Goal: Contribute content: Add original content to the website for others to see

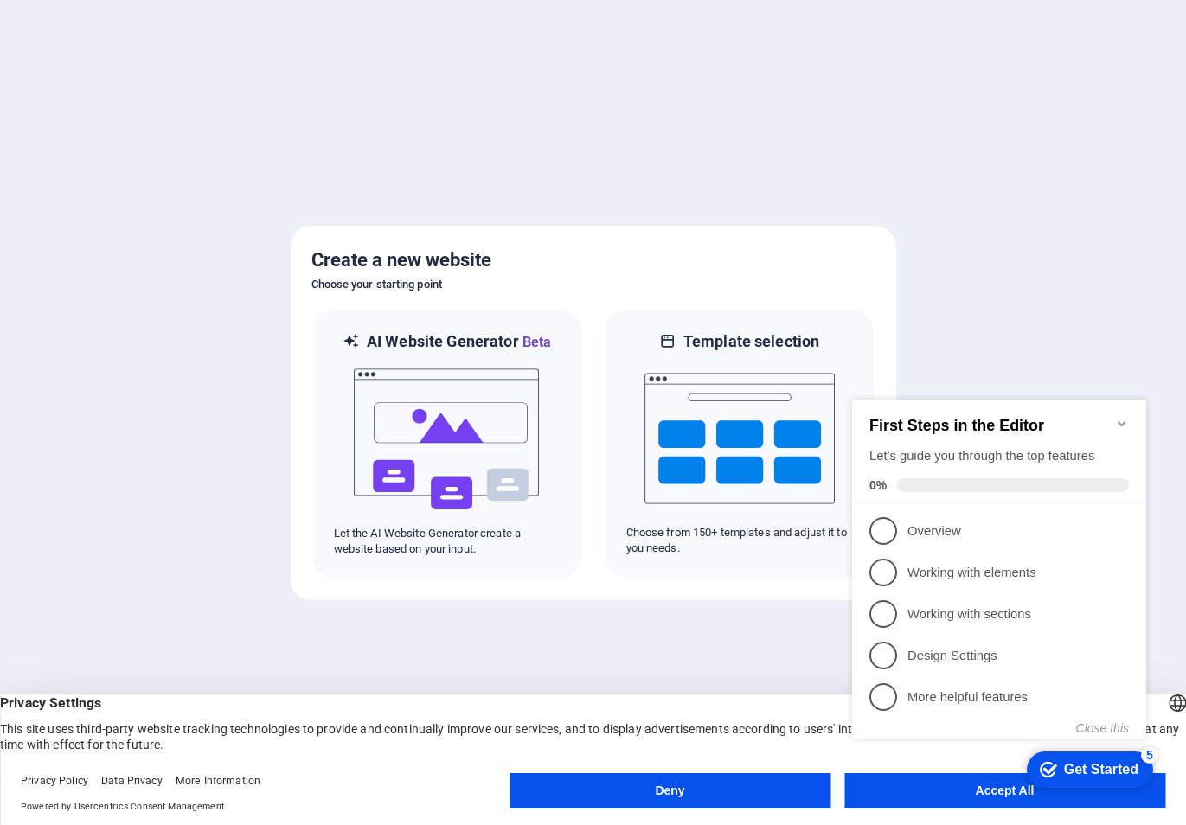
click at [980, 792] on div "checkmark Get Started 5 First Steps in the Editor Let's guide you through the t…" at bounding box center [1002, 585] width 315 height 420
click at [990, 791] on div "checkmark Get Started 5 First Steps in the Editor Let's guide you through the t…" at bounding box center [1002, 585] width 315 height 420
click at [992, 790] on div "checkmark Get Started 5 First Steps in the Editor Let's guide you through the t…" at bounding box center [1002, 585] width 315 height 420
click at [918, 526] on p "Overview - incomplete" at bounding box center [1011, 531] width 208 height 18
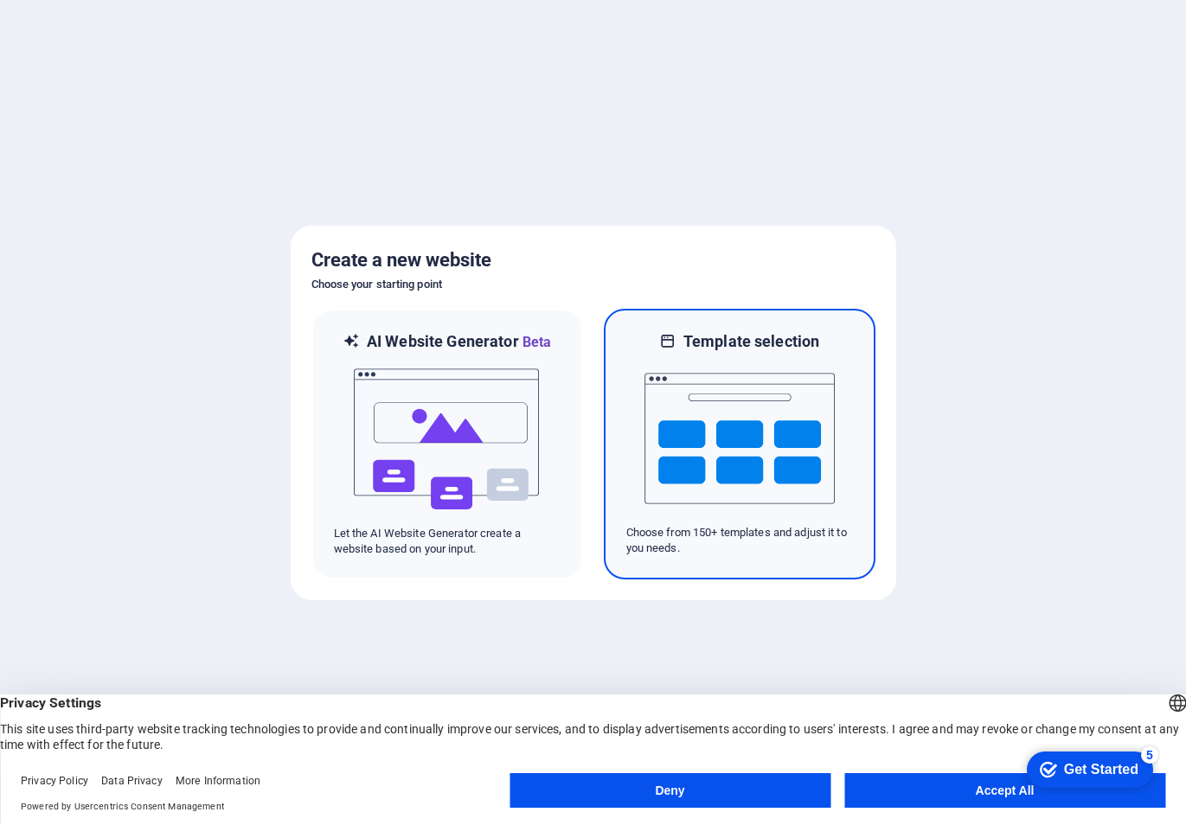
click at [740, 437] on img at bounding box center [739, 438] width 190 height 173
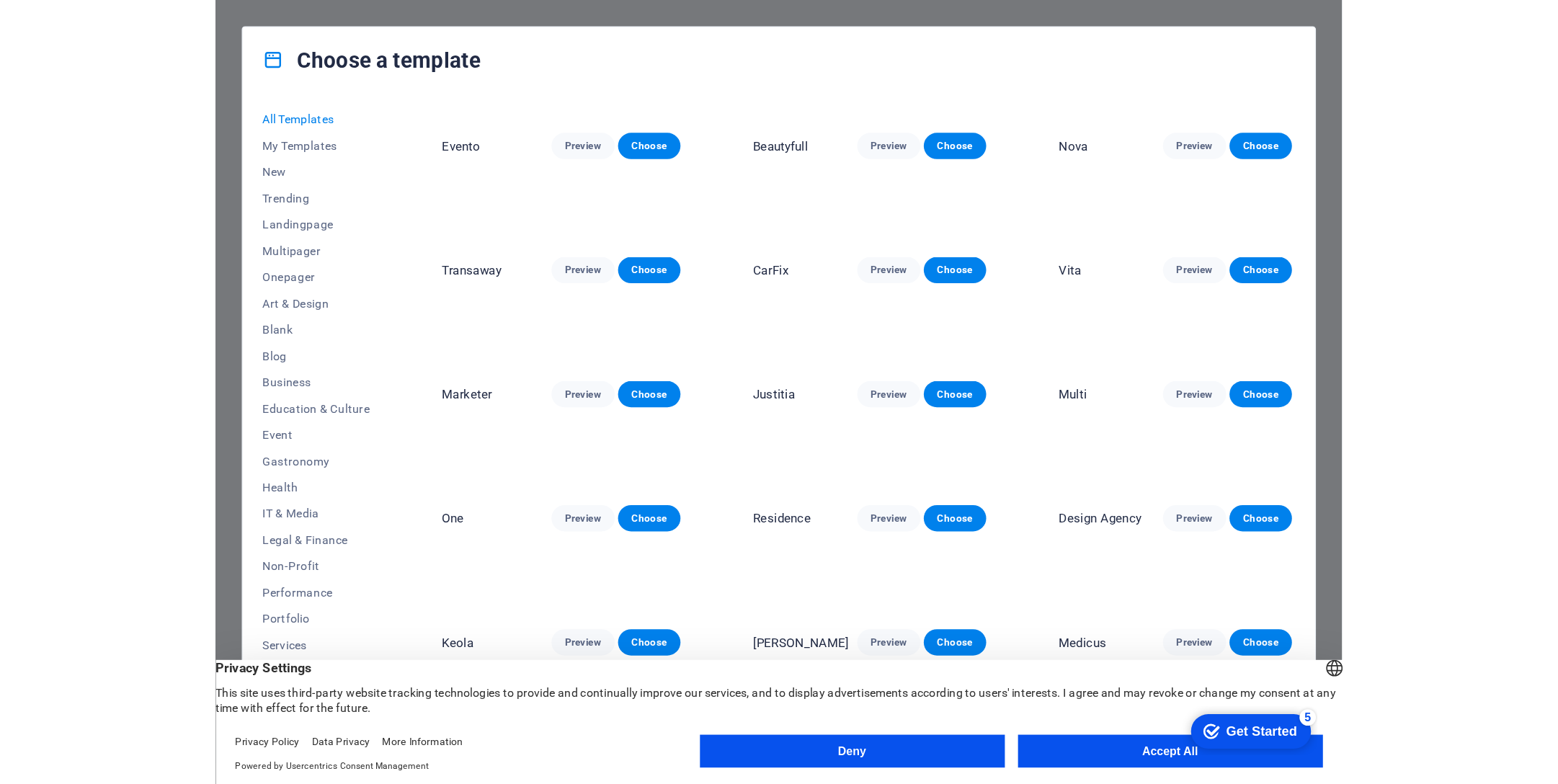
scroll to position [4326, 0]
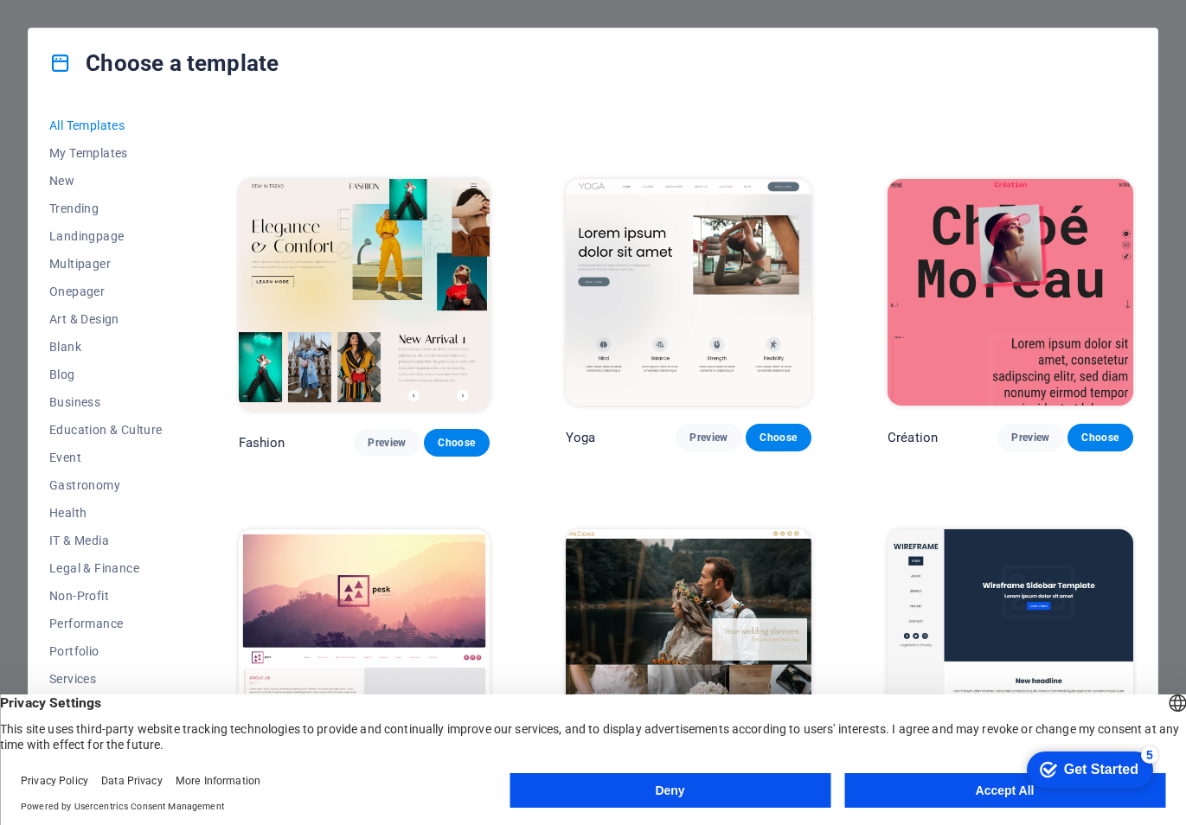
click at [396, 529] on img at bounding box center [364, 645] width 251 height 232
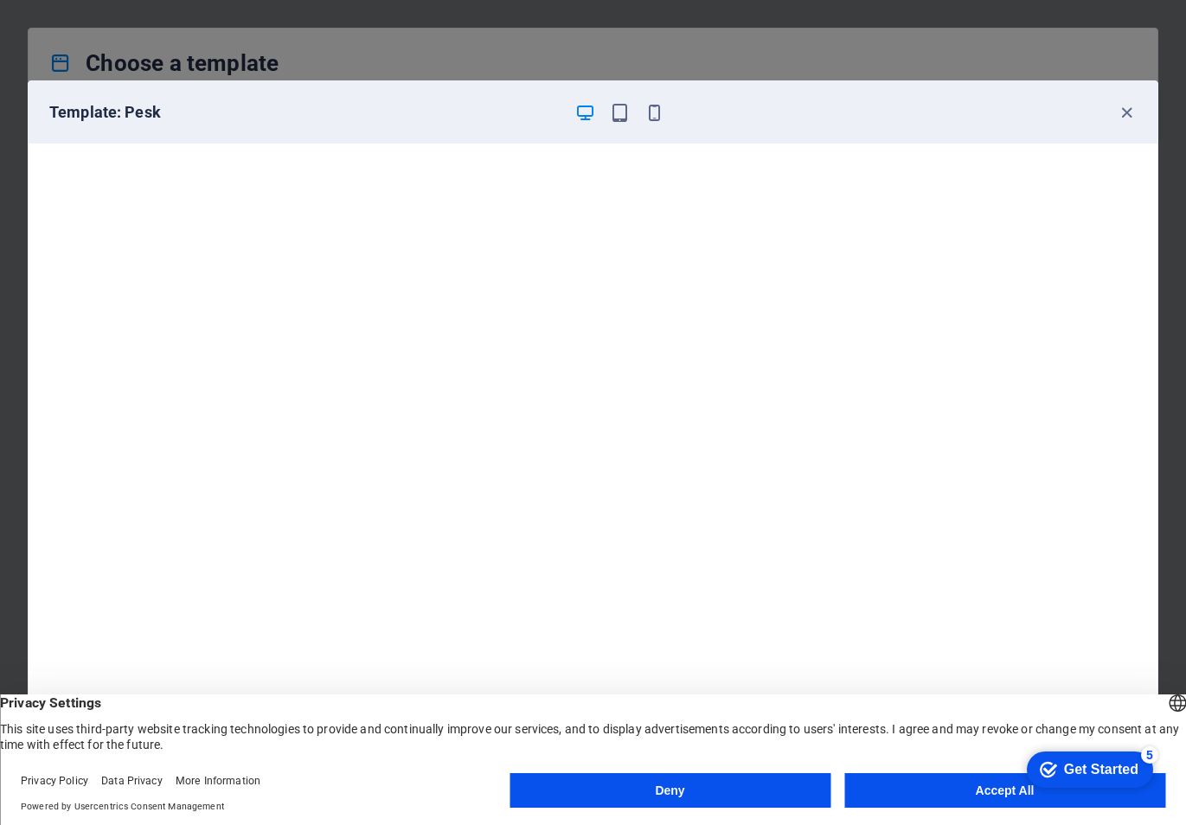
click at [1099, 784] on div "checkmark Get Started 5" at bounding box center [1090, 770] width 126 height 36
drag, startPoint x: 1099, startPoint y: 784, endPoint x: 1265, endPoint y: 1151, distance: 403.8
click at [1153, 788] on div "checkmark Get Started 5" at bounding box center [1090, 770] width 126 height 36
click at [1165, 699] on div "English Deutsch" at bounding box center [1177, 705] width 24 height 29
click at [1035, 702] on li "English" at bounding box center [1082, 723] width 194 height 42
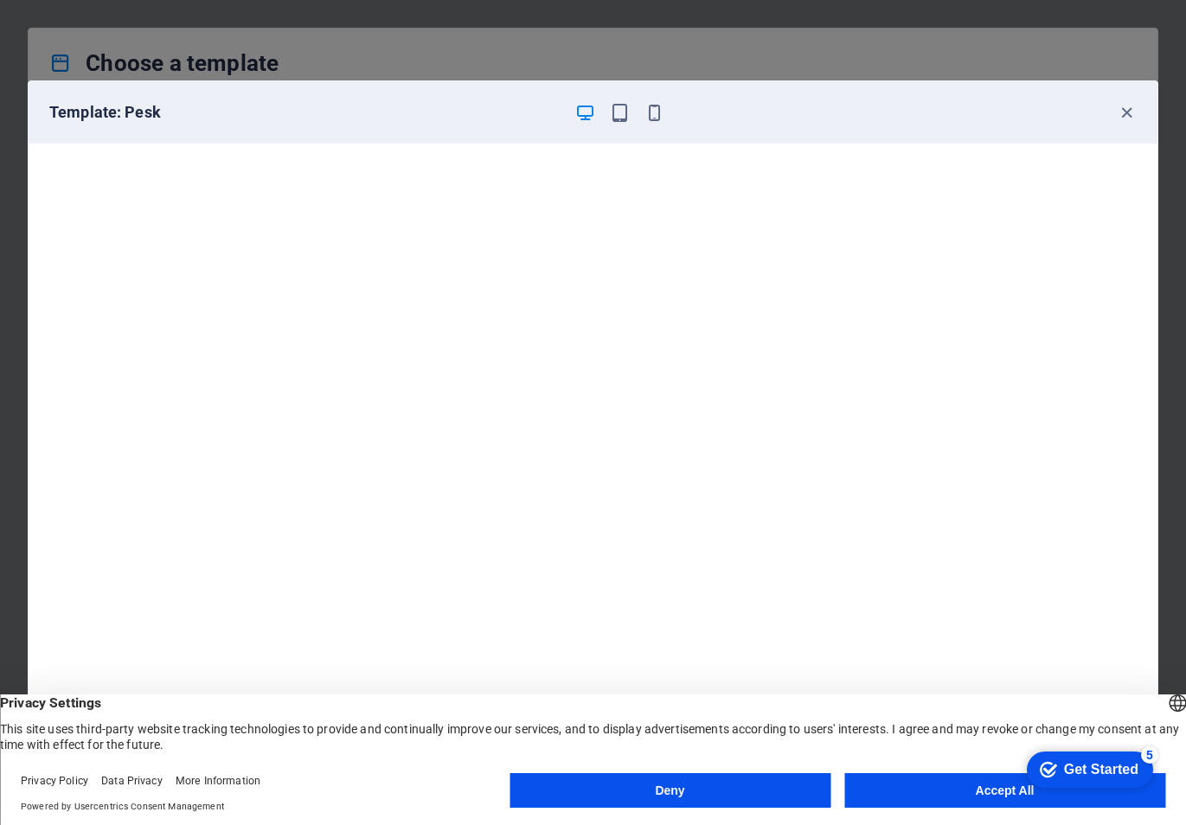
drag, startPoint x: 1078, startPoint y: 768, endPoint x: 1246, endPoint y: 1120, distance: 390.4
click at [1078, 768] on div "Get Started" at bounding box center [1101, 770] width 74 height 16
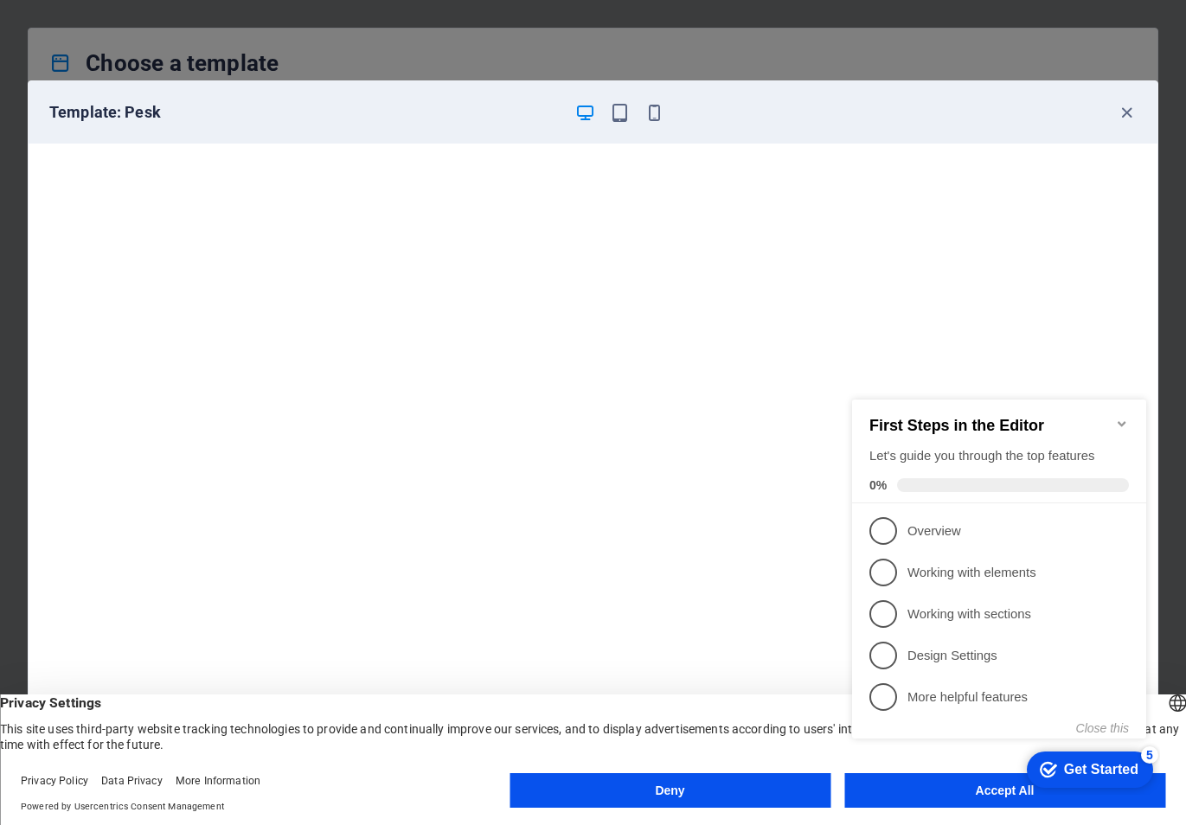
click at [1120, 421] on icon "Minimize checklist" at bounding box center [1122, 423] width 8 height 5
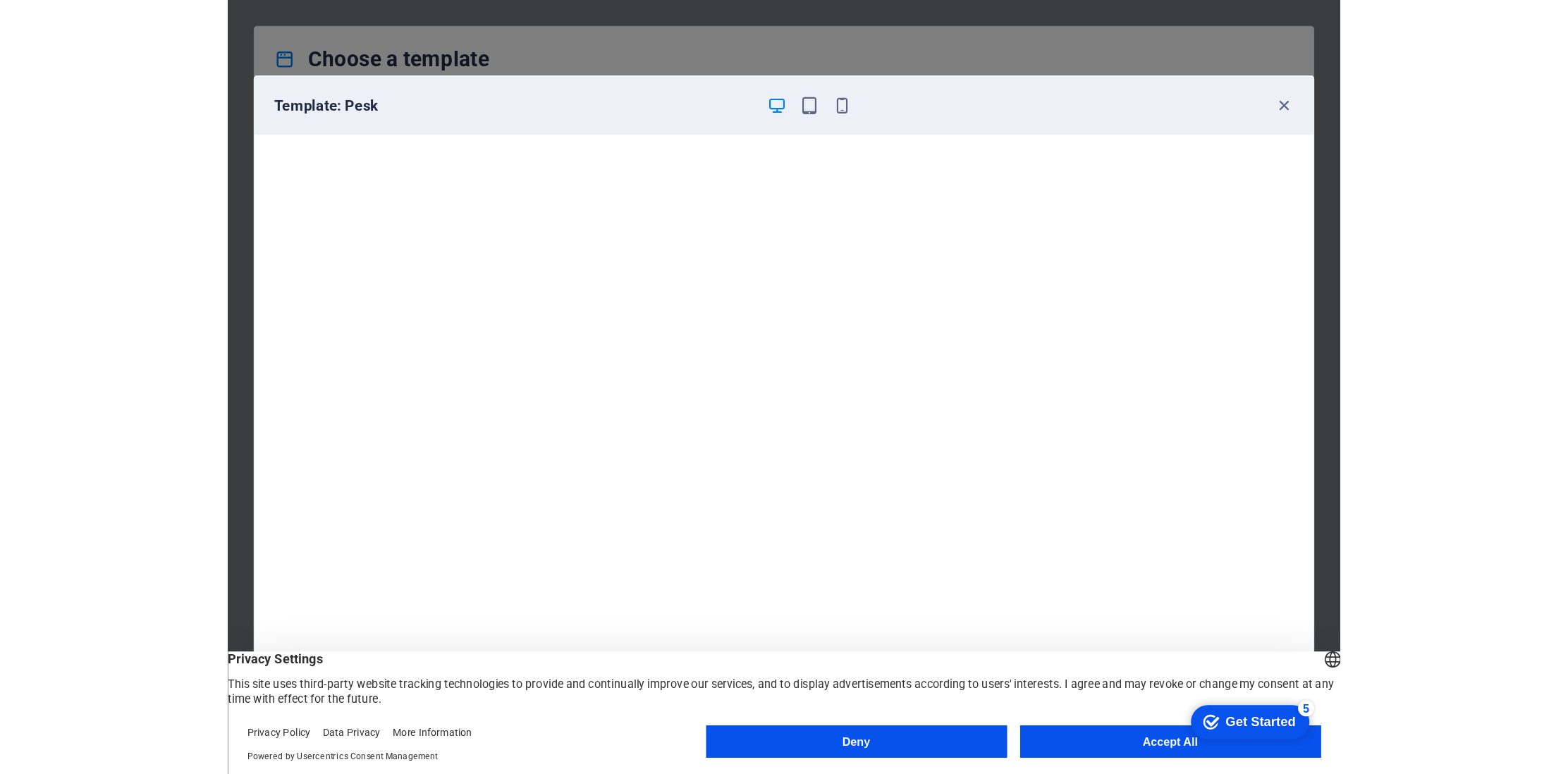
scroll to position [6215, 0]
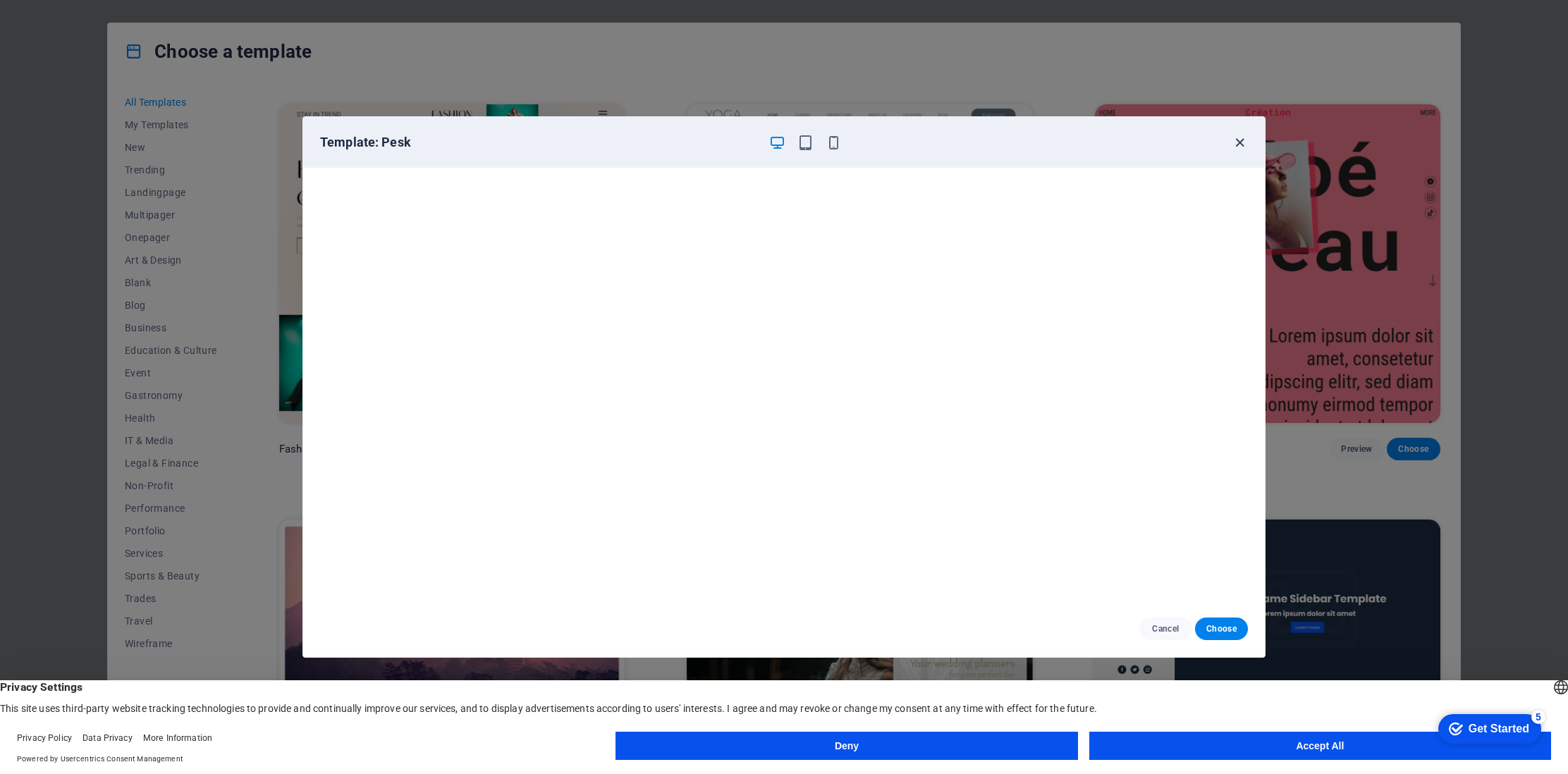
click at [966, 139] on icon "button" at bounding box center [1240, 143] width 16 height 16
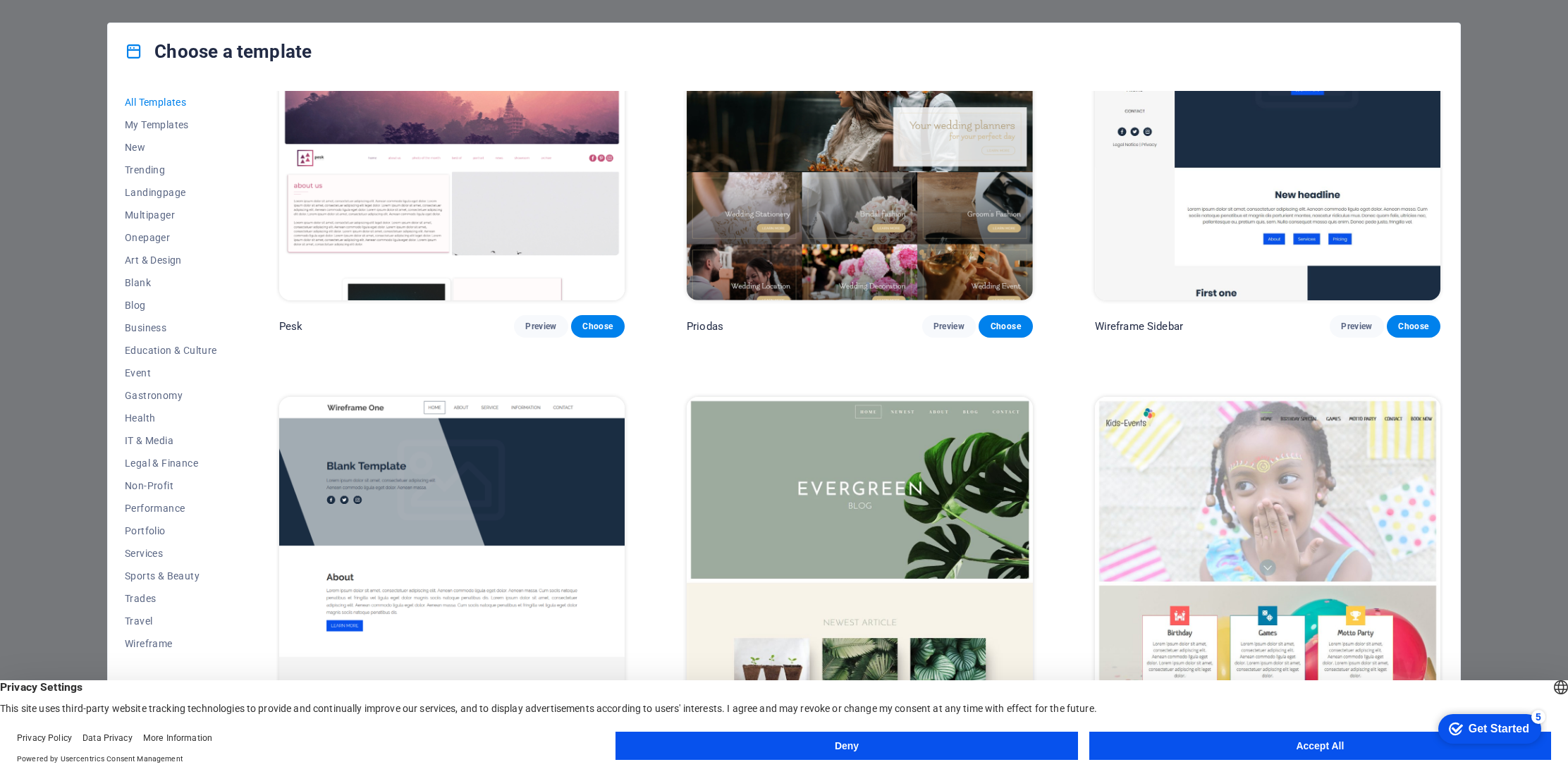
scroll to position [6759, 0]
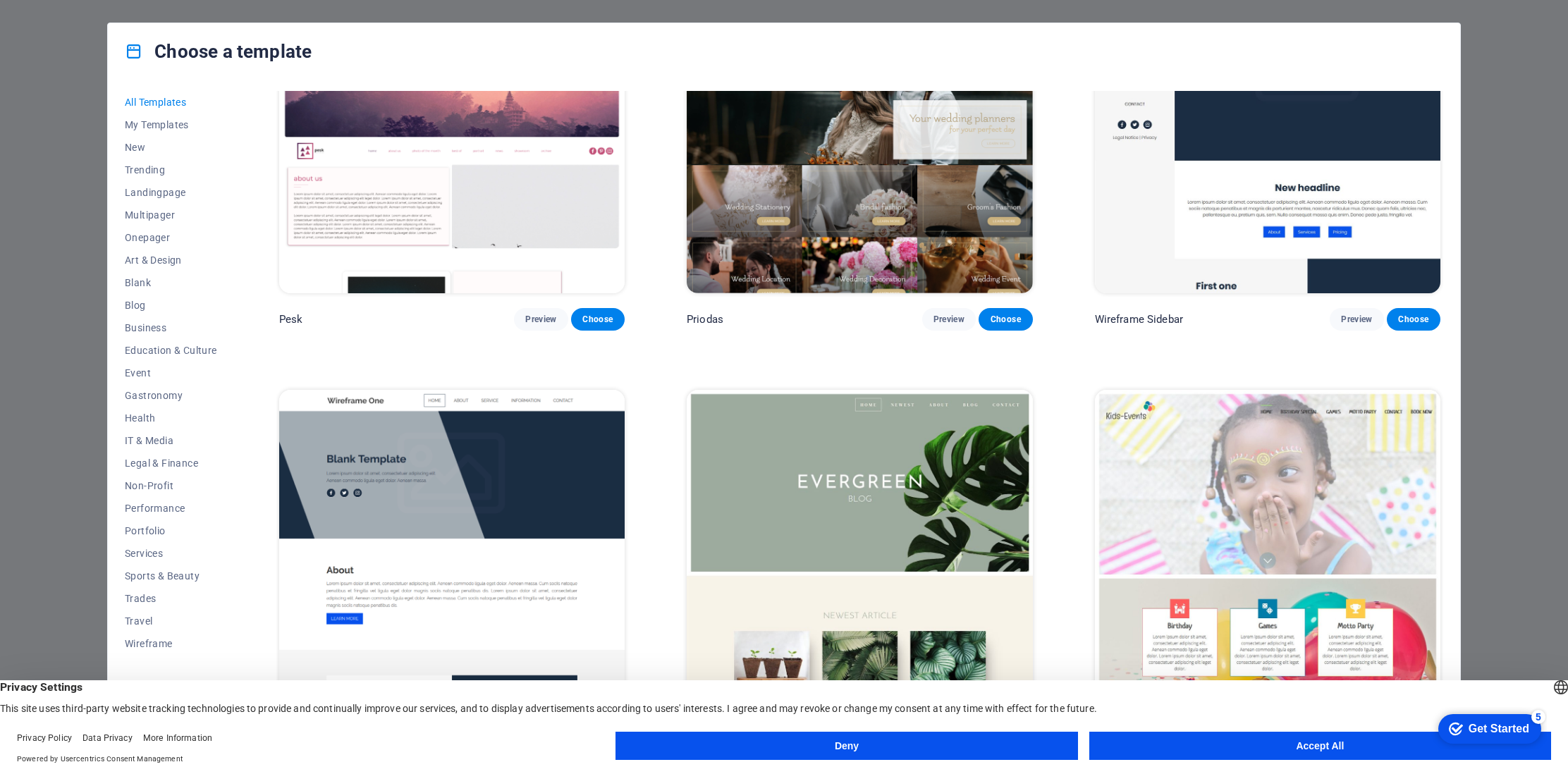
click at [439, 451] on img at bounding box center [452, 548] width 346 height 319
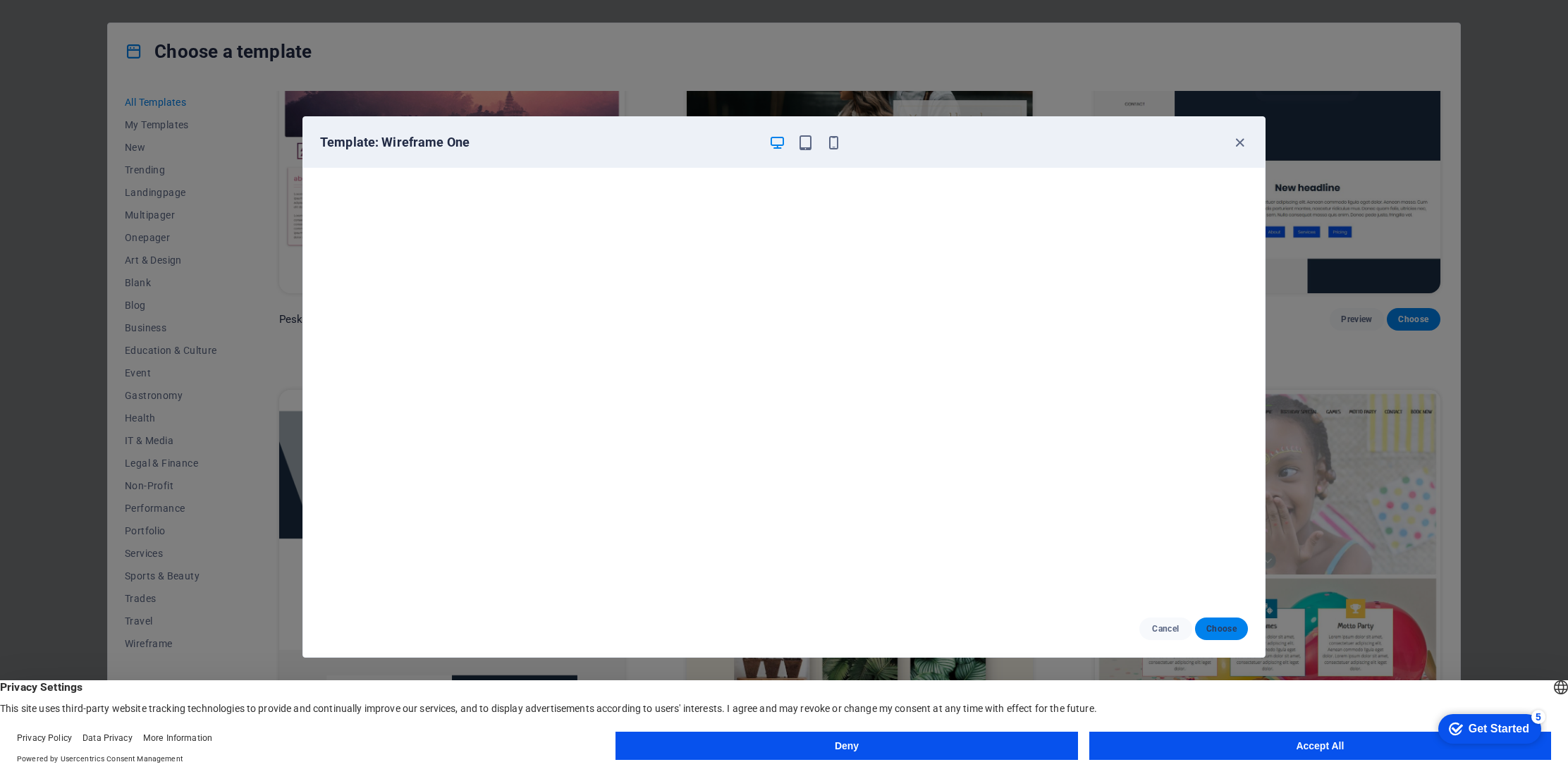
click at [966, 626] on span "Choose" at bounding box center [1221, 629] width 30 height 11
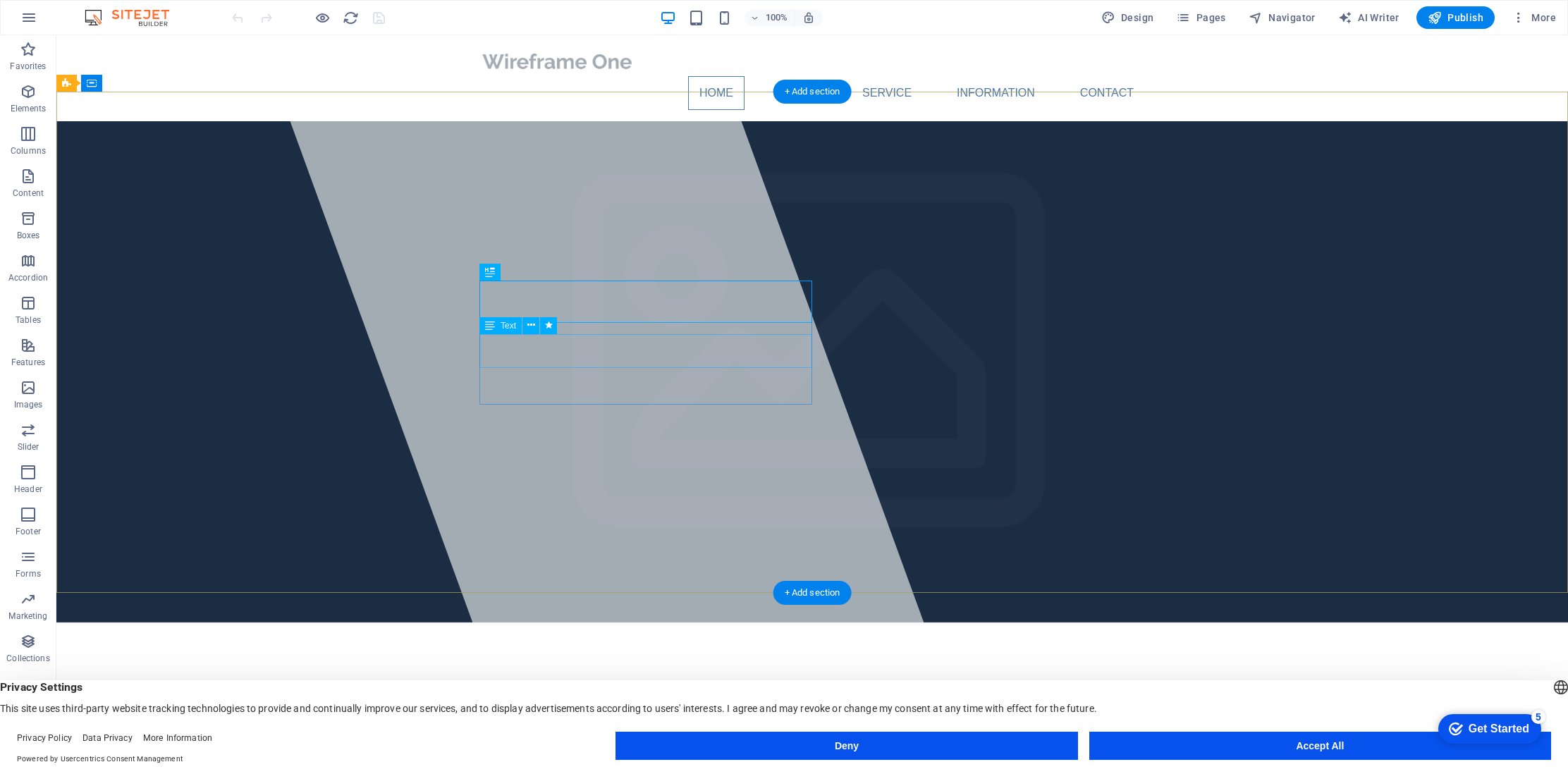
click at [497, 732] on div "Lorem ipsum dolor sit amet, consectetuer adipiscing elit. Aenean commodo ligula…" at bounding box center [812, 750] width 666 height 34
click at [749, 732] on div "Lorem ipsum dolor sit amet, consectetuer adipiscing elit. Aenean commodo ligula…" at bounding box center [812, 750] width 666 height 34
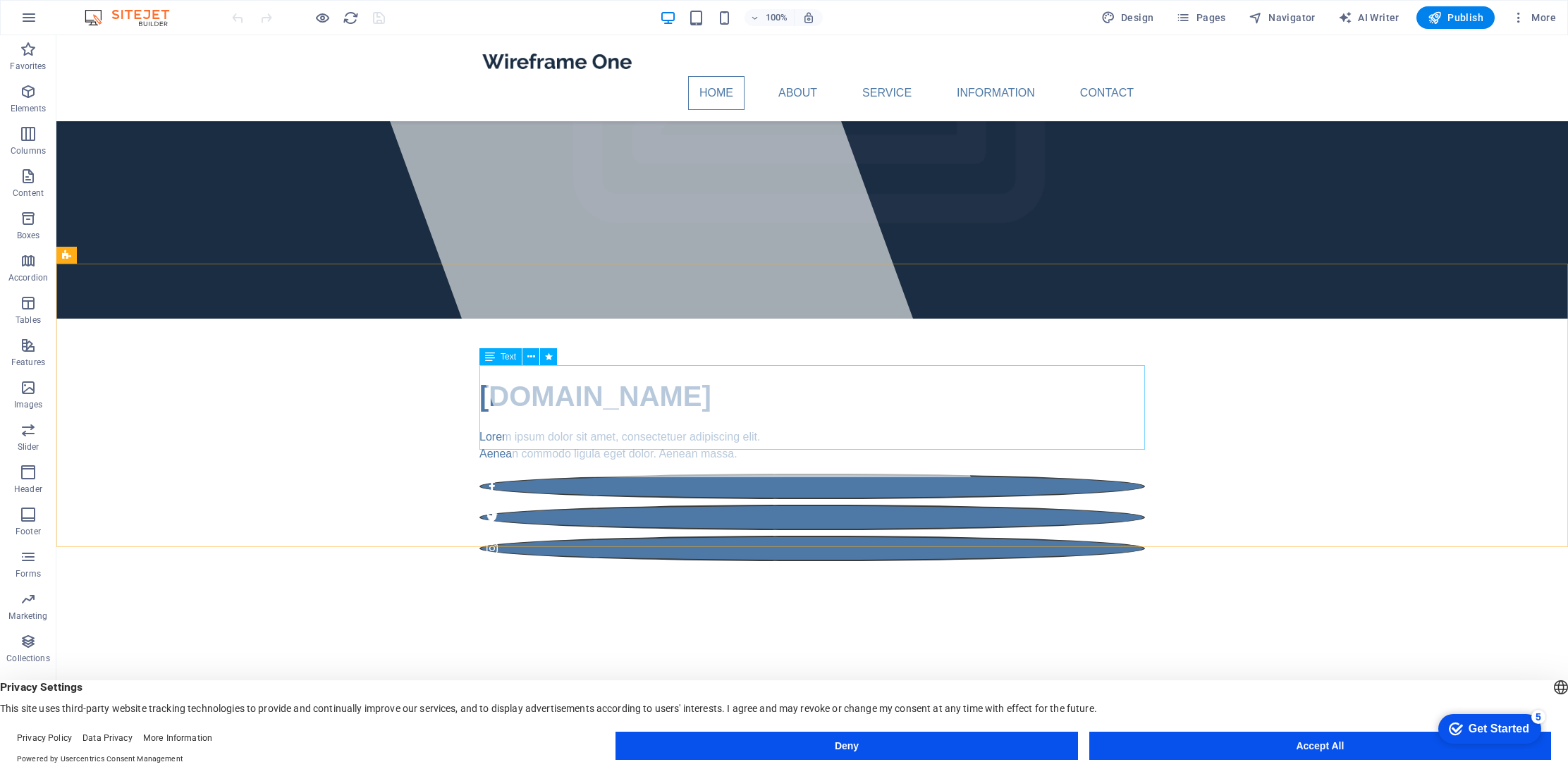
scroll to position [275, 0]
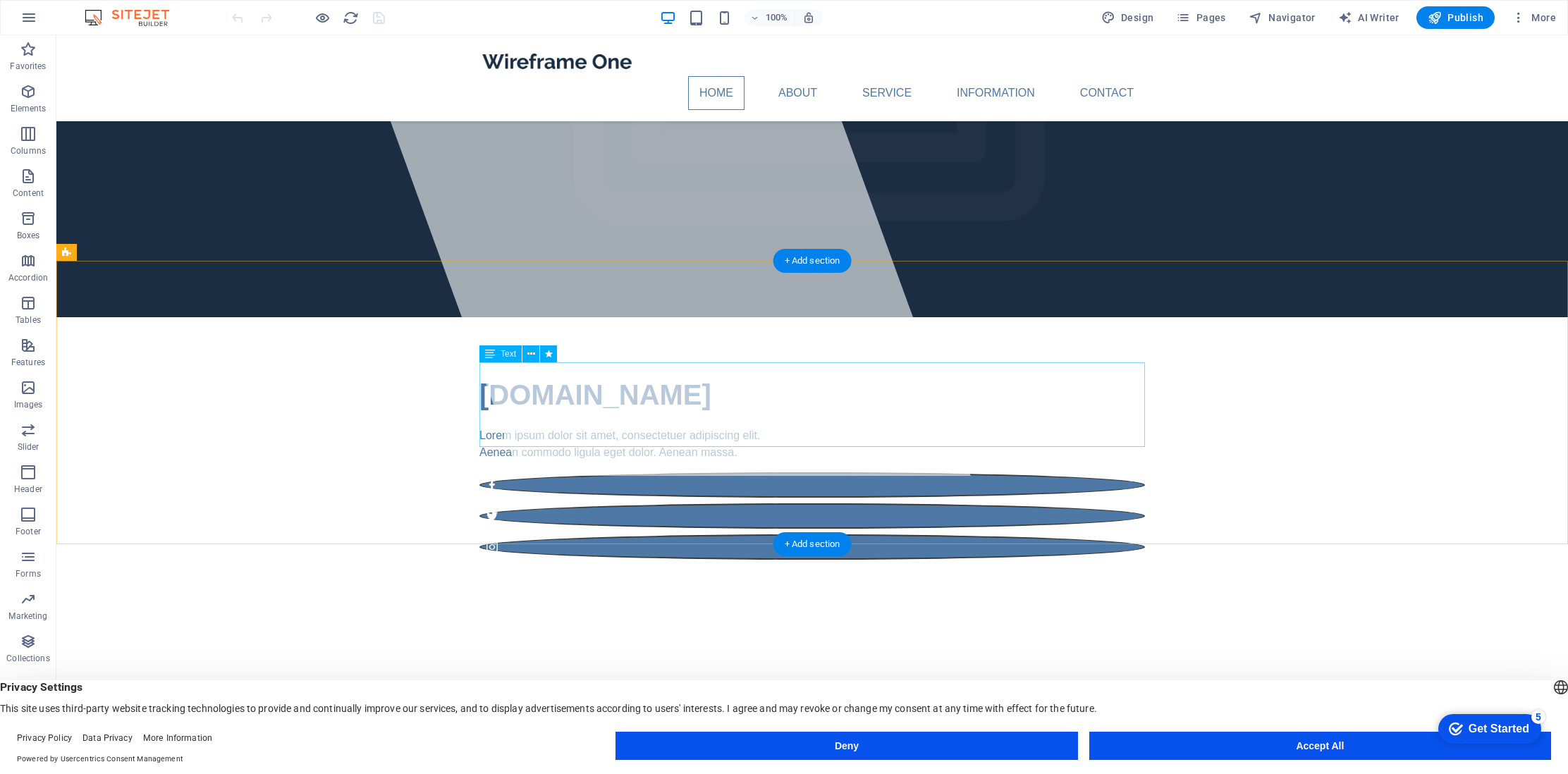
click at [503, 718] on div "Lorem ipsum dolor sitope amet, consectetur adipisicing elitip. Massumenda, dolo…" at bounding box center [812, 760] width 666 height 85
click at [509, 354] on span "Text" at bounding box center [508, 354] width 15 height 8
drag, startPoint x: 979, startPoint y: 436, endPoint x: 618, endPoint y: 410, distance: 361.9
click at [620, 718] on div "Lorem ipsum dolor sitope amet, consectetur adipisicing elitip. Massumenda, dolo…" at bounding box center [812, 760] width 666 height 85
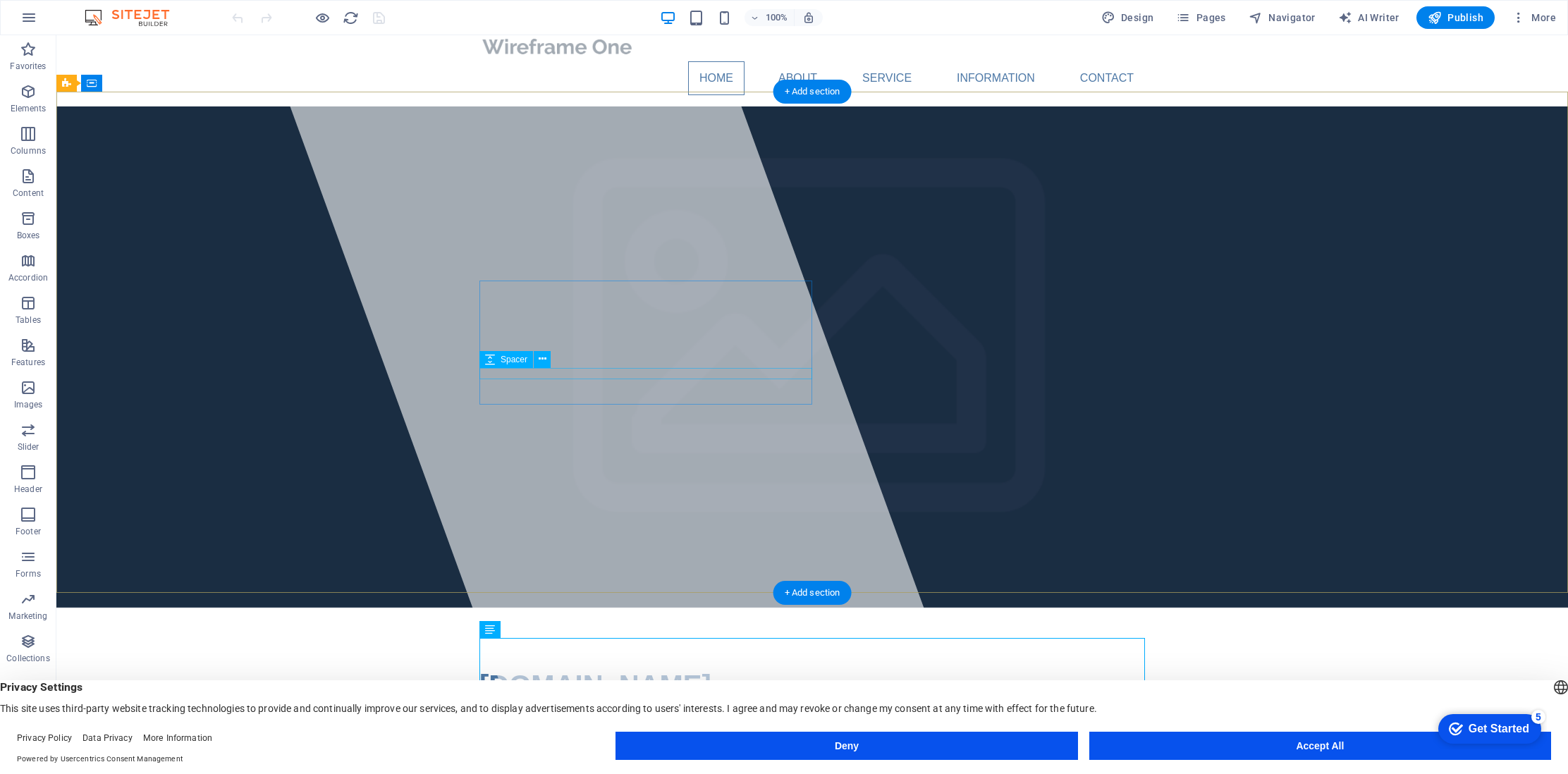
scroll to position [0, 0]
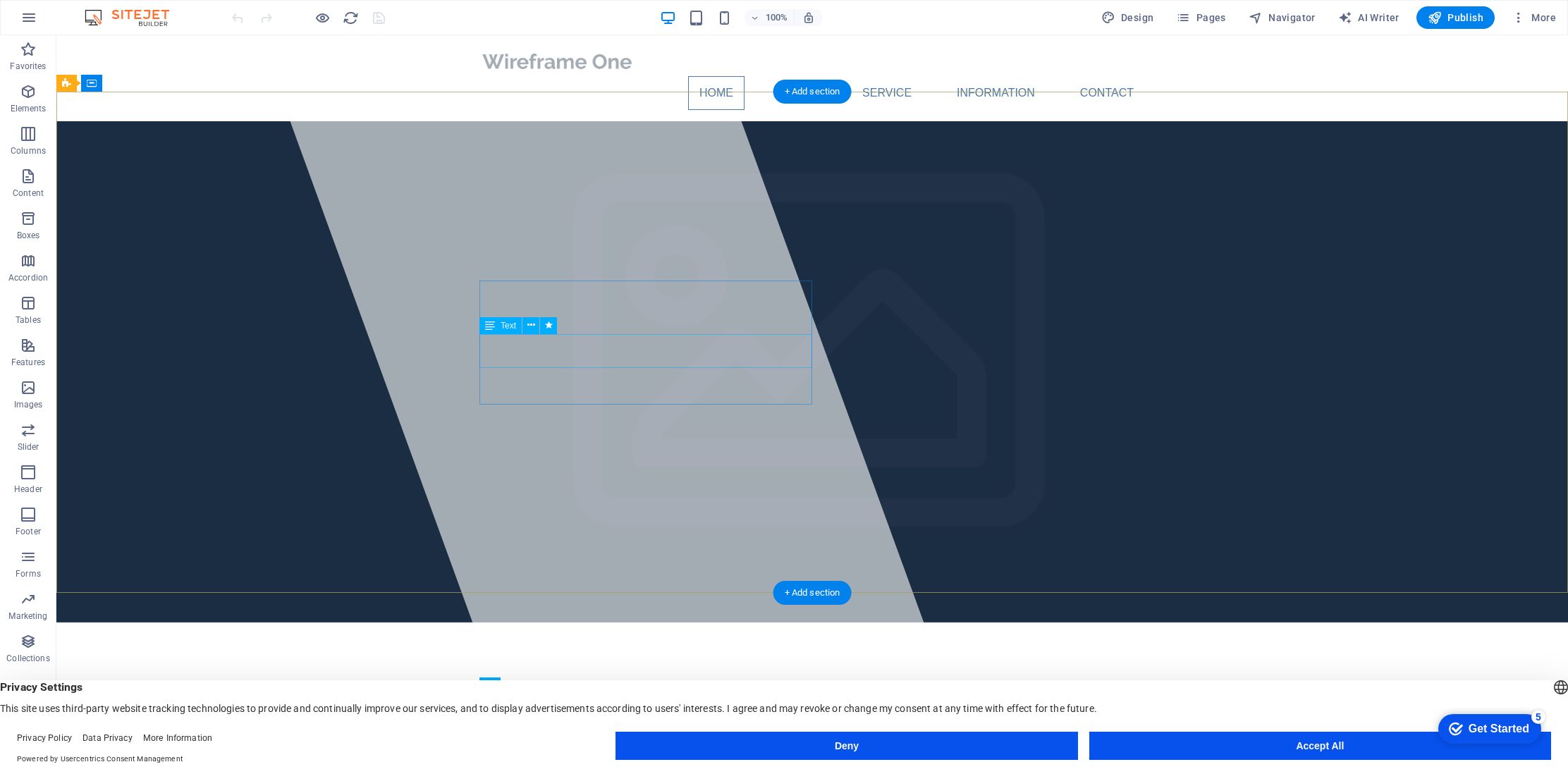
click at [546, 732] on div "Lorem ipsum dolor sit amet, consectetuer adipiscing elit. Aenean commodo ligula…" at bounding box center [812, 750] width 666 height 34
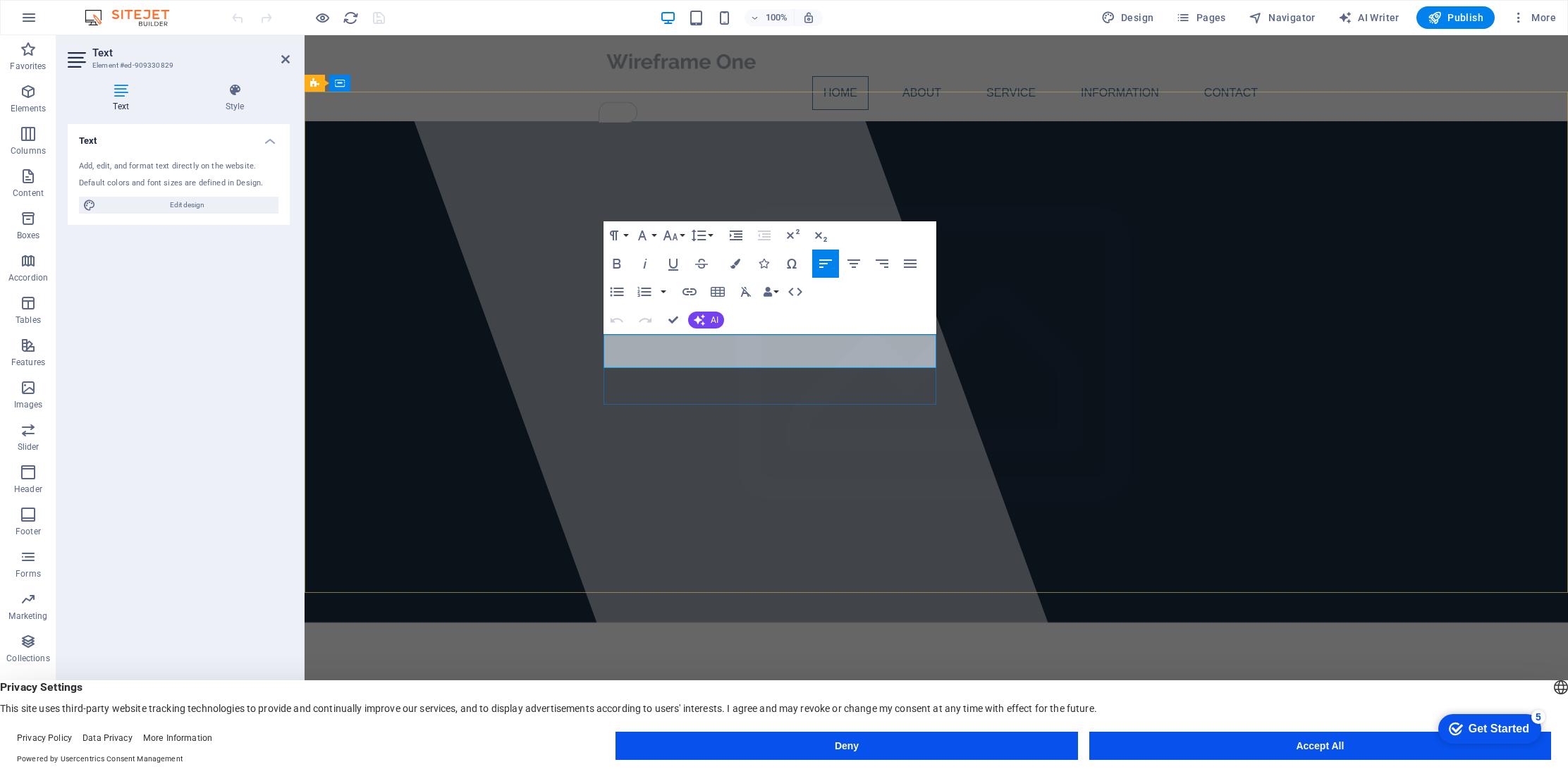
click at [606, 734] on span "Lorem ipsum dolor sit amet, consectetuer adipiscing elit." at bounding box center [743, 740] width 280 height 12
drag, startPoint x: 629, startPoint y: 340, endPoint x: 876, endPoint y: 361, distance: 247.9
click at [876, 732] on div "This Lorem ipsum dolor sit amet, consectetuer adipiscing elit. Aenean commodo l…" at bounding box center [936, 750] width 666 height 34
drag, startPoint x: 876, startPoint y: 361, endPoint x: 896, endPoint y: 358, distance: 20.2
click at [896, 749] on p "Aenean commodo ligula eget dolor. Aenean massa." at bounding box center [936, 757] width 666 height 17
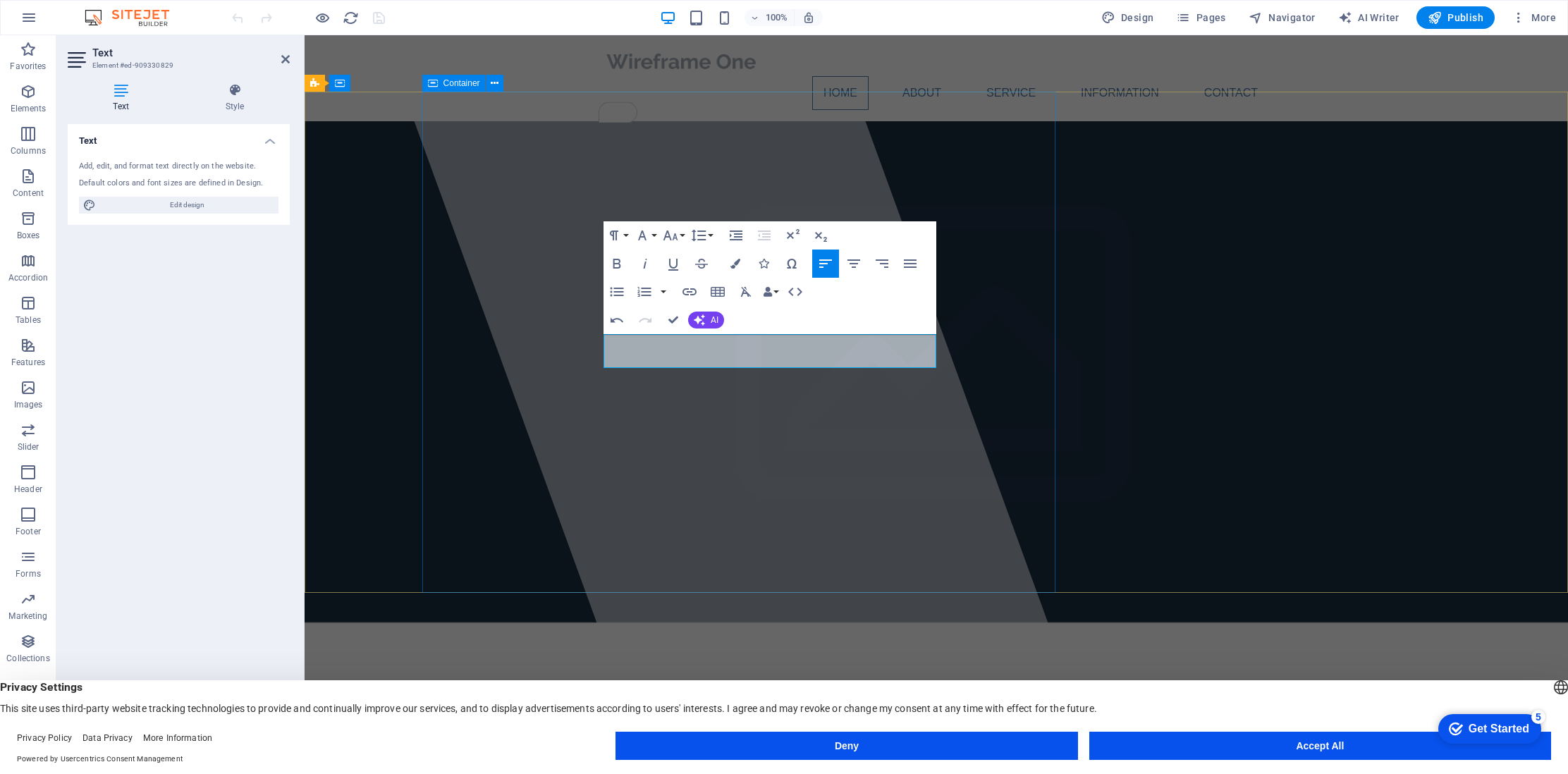
click at [844, 439] on div at bounding box center [739, 393] width 712 height 716
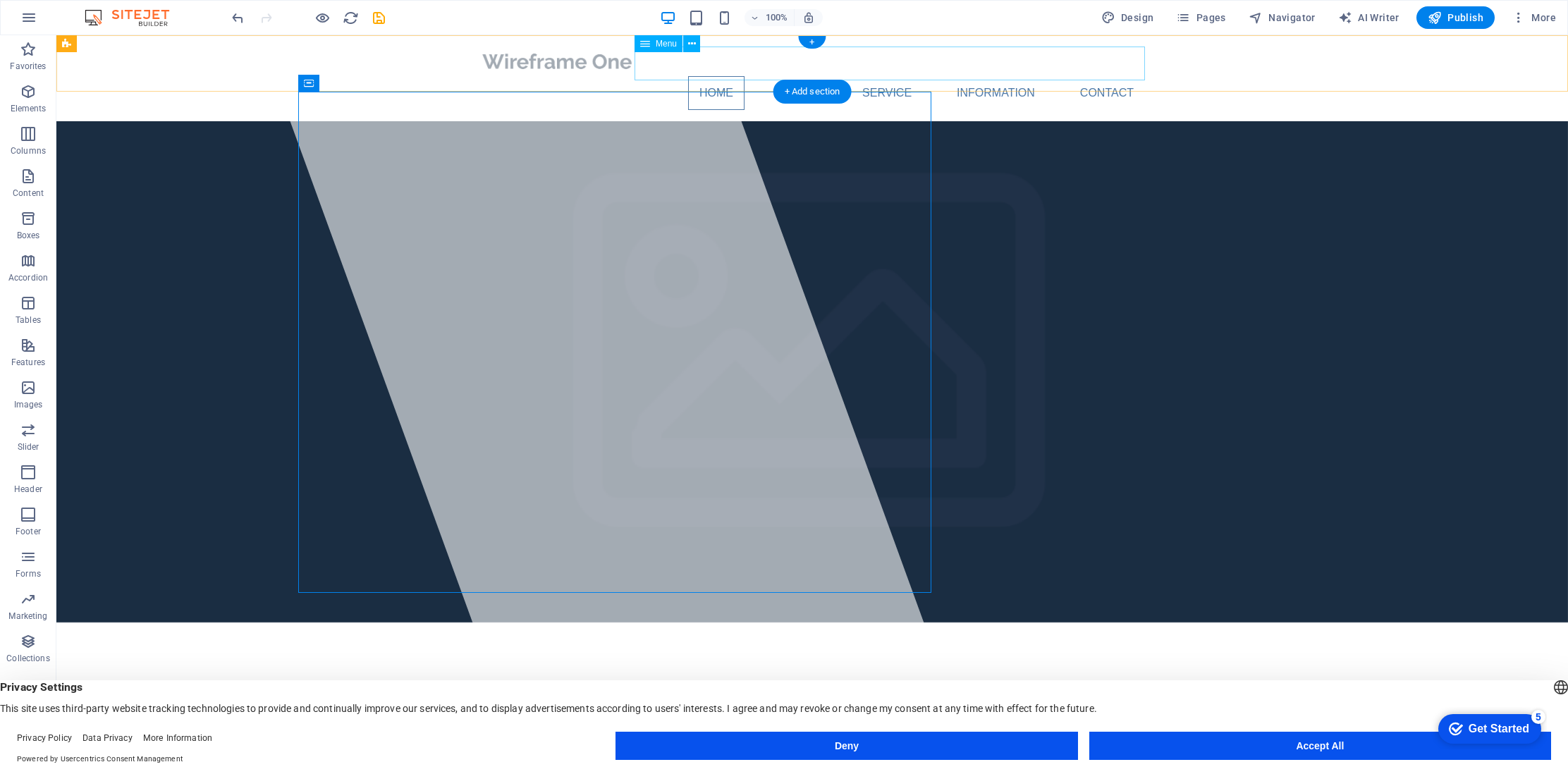
click at [809, 76] on nav "Home About Service Information Contact" at bounding box center [812, 93] width 666 height 34
click at [1117, 76] on nav "Home About Service Information Contact" at bounding box center [812, 93] width 666 height 34
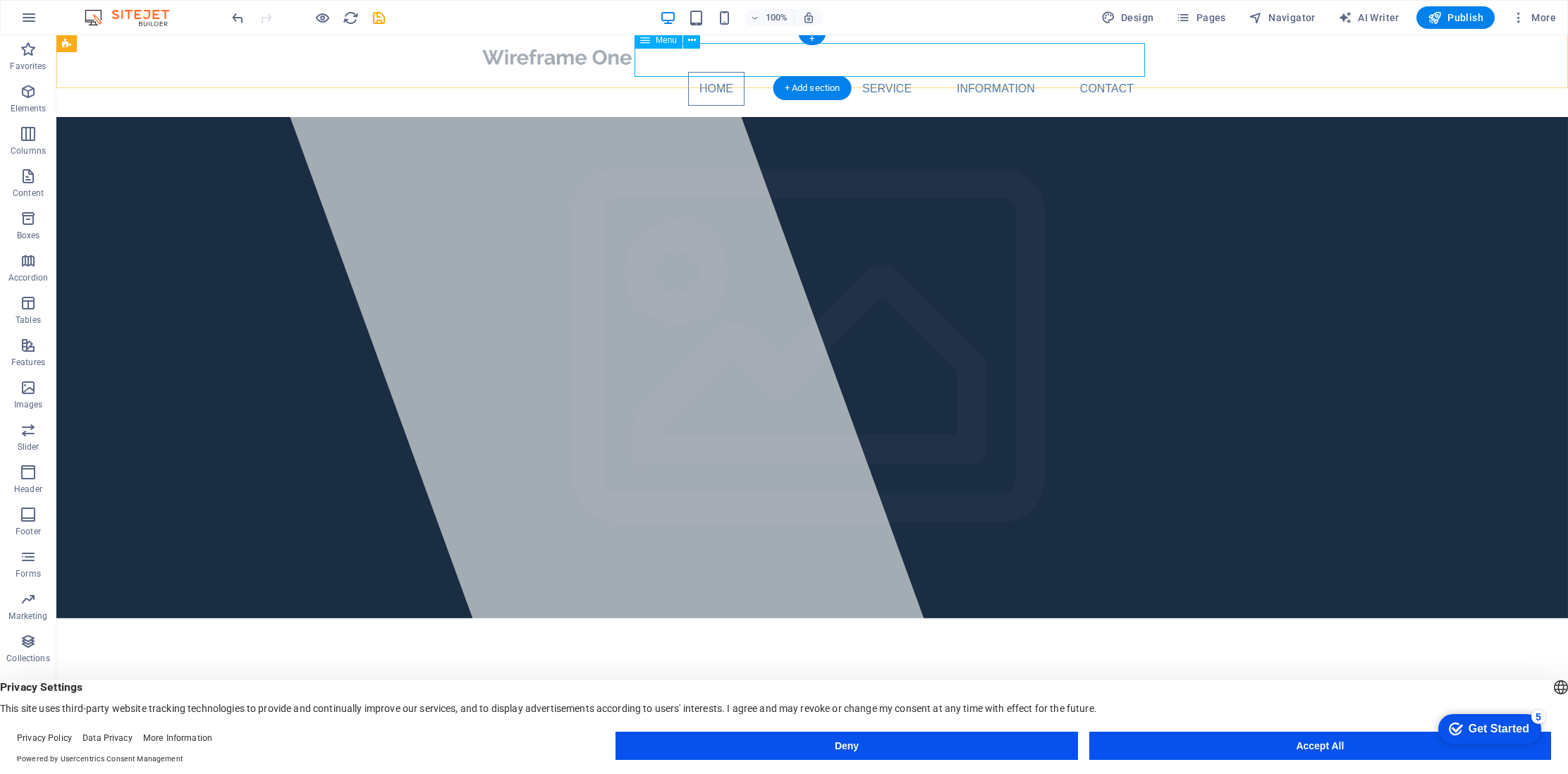
scroll to position [3, 0]
click at [1115, 73] on nav "Home About Service Information Contact" at bounding box center [812, 90] width 666 height 34
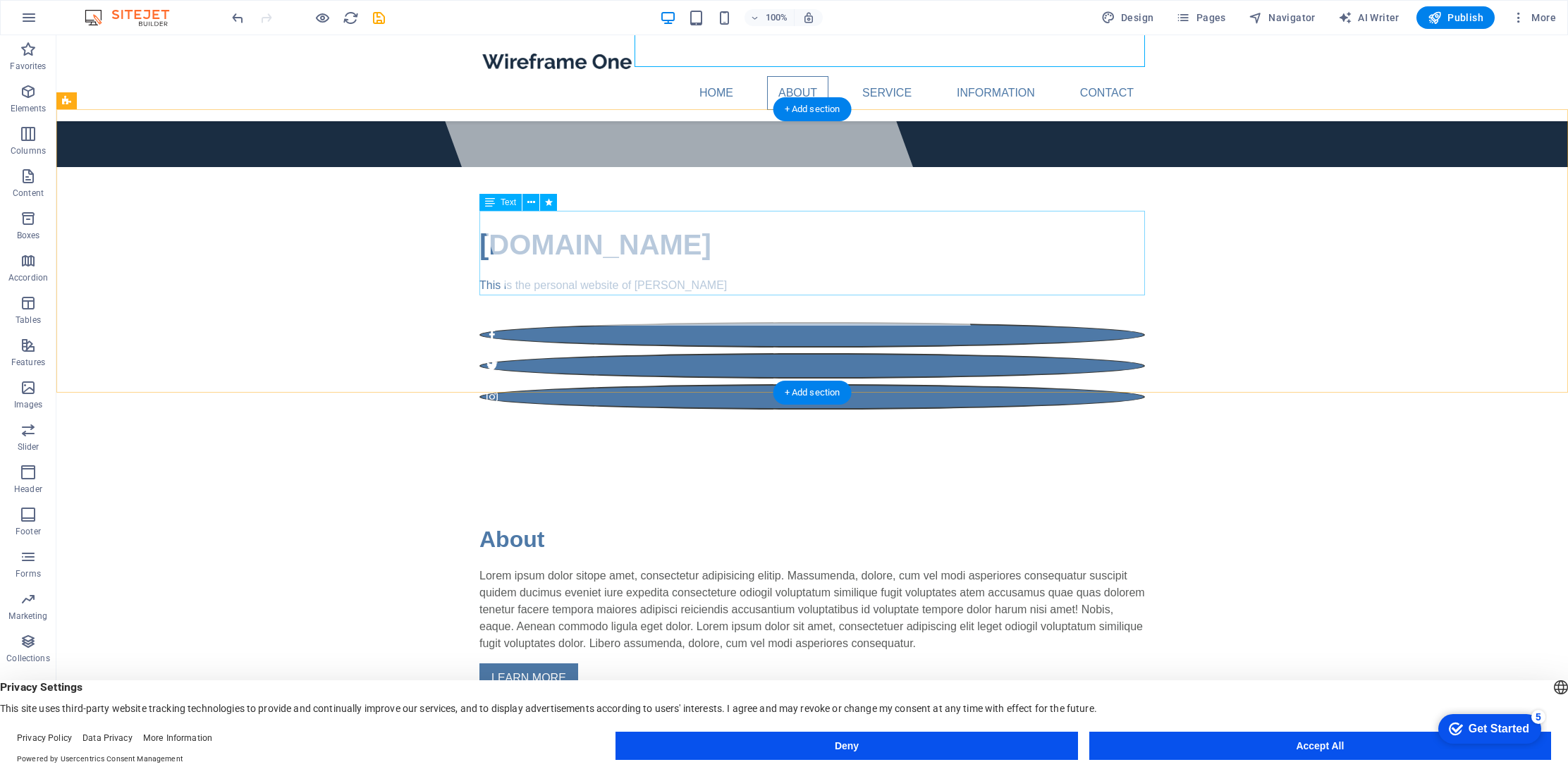
scroll to position [427, 0]
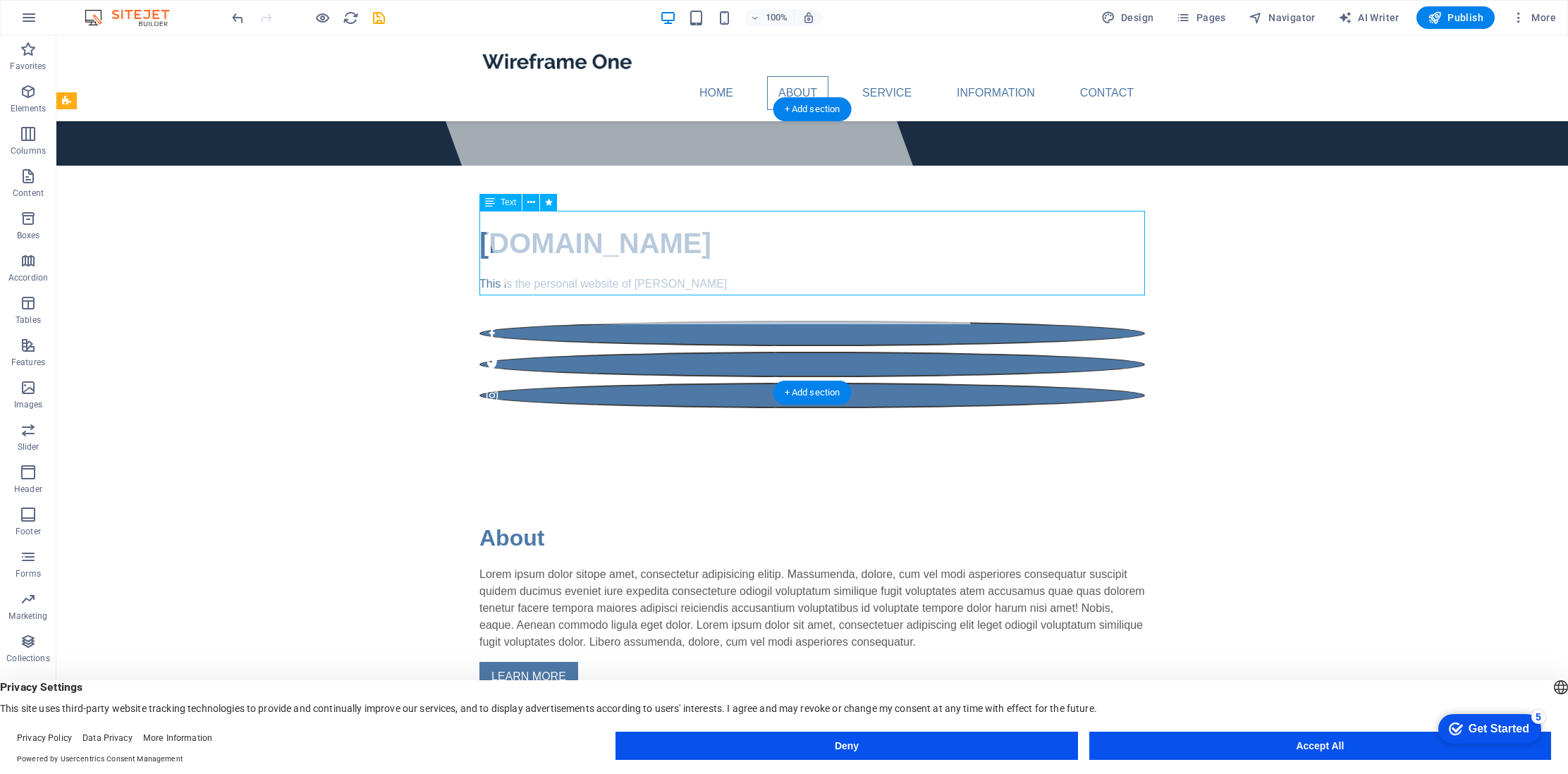
drag, startPoint x: 972, startPoint y: 284, endPoint x: 992, endPoint y: 288, distance: 20.4
click at [946, 566] on div "Lorem ipsum dolor sitope amet, consectetur adipisicing elitip. Massumenda, dolo…" at bounding box center [812, 609] width 666 height 85
click at [965, 566] on div "Lorem ipsum dolor sitope amet, consectetur adipisicing elitip. Massumenda, dolo…" at bounding box center [812, 609] width 666 height 85
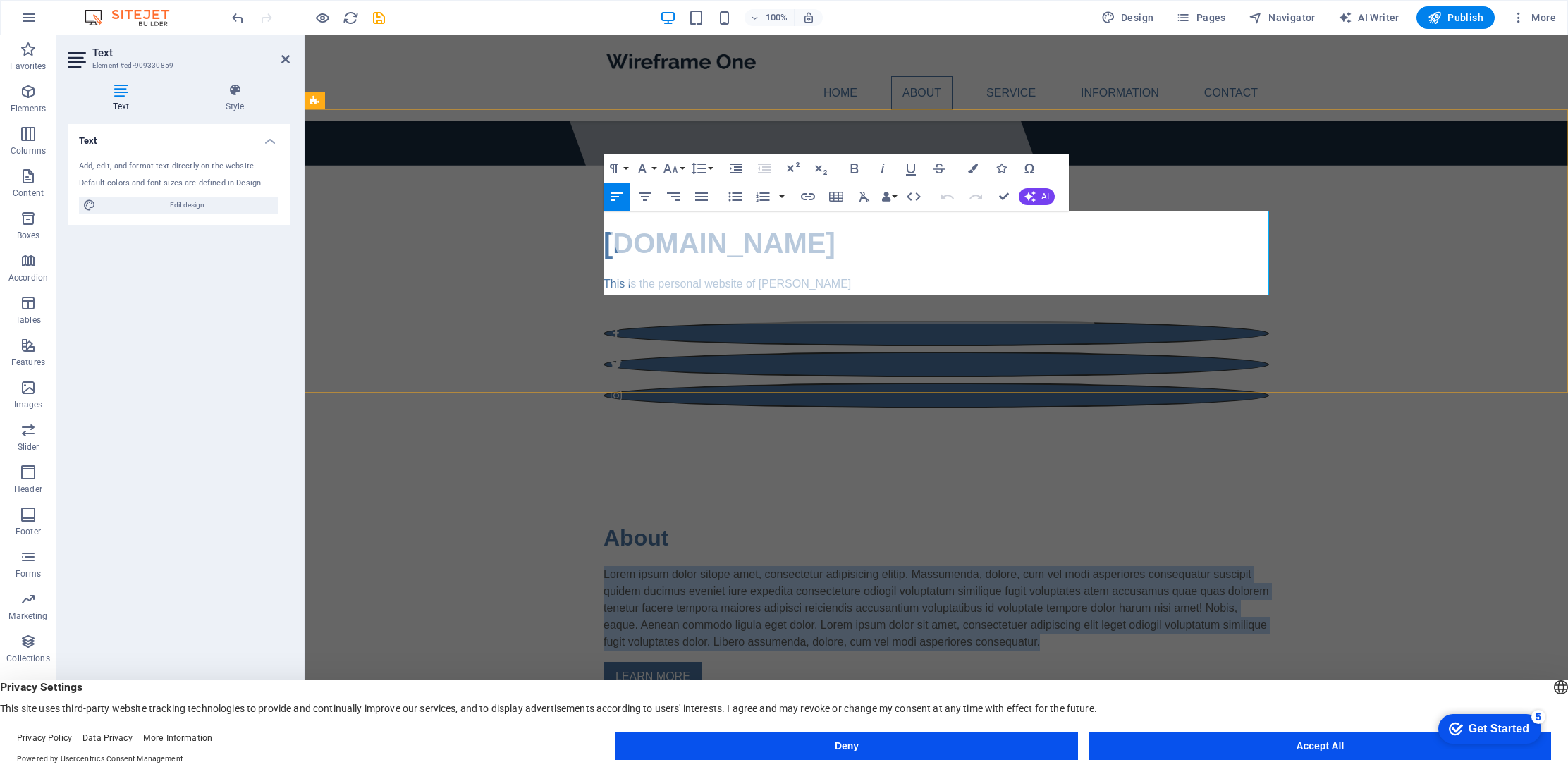
drag, startPoint x: 1098, startPoint y: 288, endPoint x: 603, endPoint y: 220, distance: 499.6
click at [603, 566] on p "Lorem ipsum dolor sitope amet, consectetur adipisicing elitip. Massumenda, dolo…" at bounding box center [936, 609] width 666 height 85
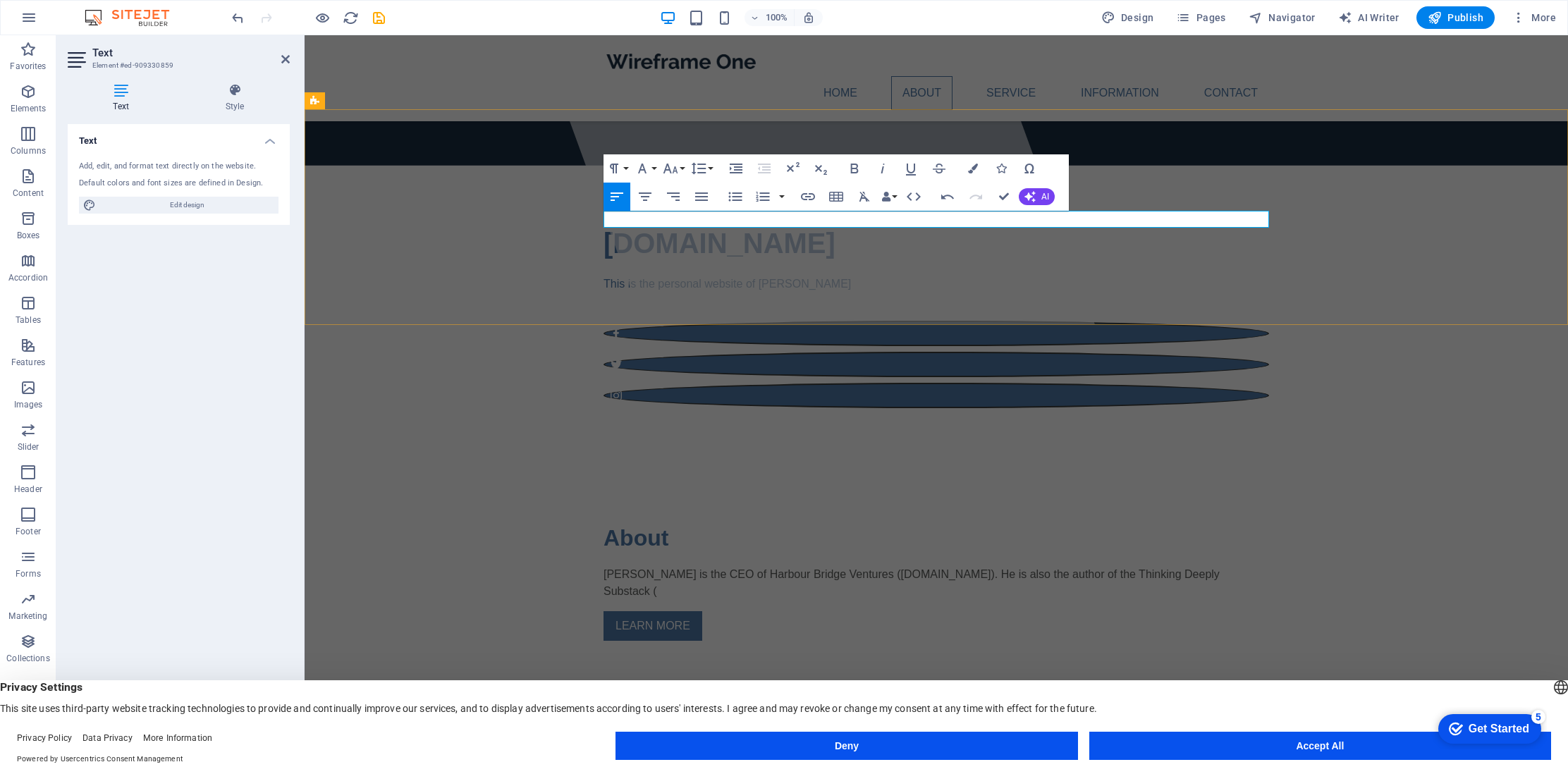
scroll to position [459, 0]
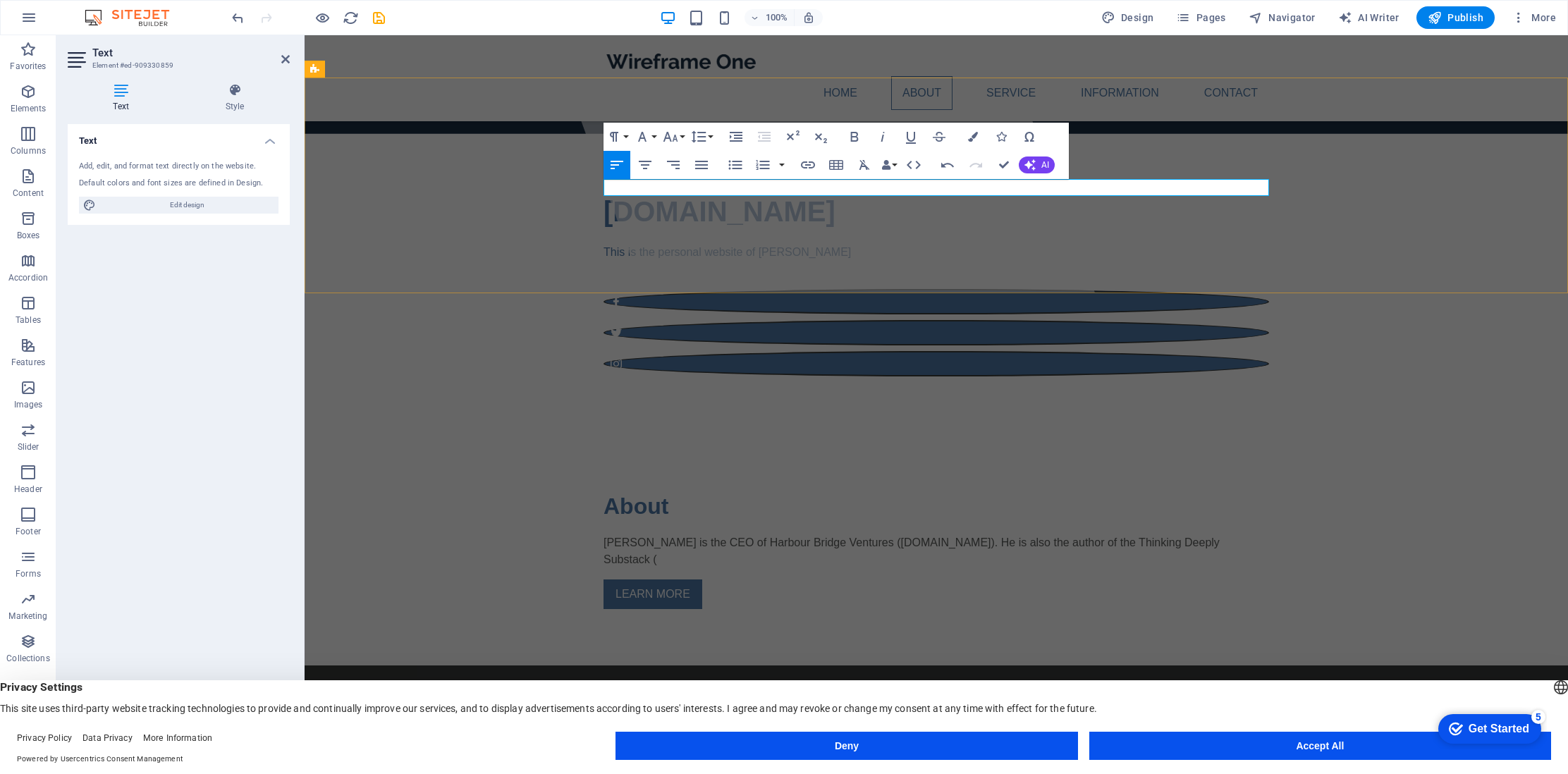
click at [1220, 534] on p "Bruce is the CEO of Harbour Bridge Ventures (www.HBVinc.com). He is also the au…" at bounding box center [936, 552] width 666 height 34
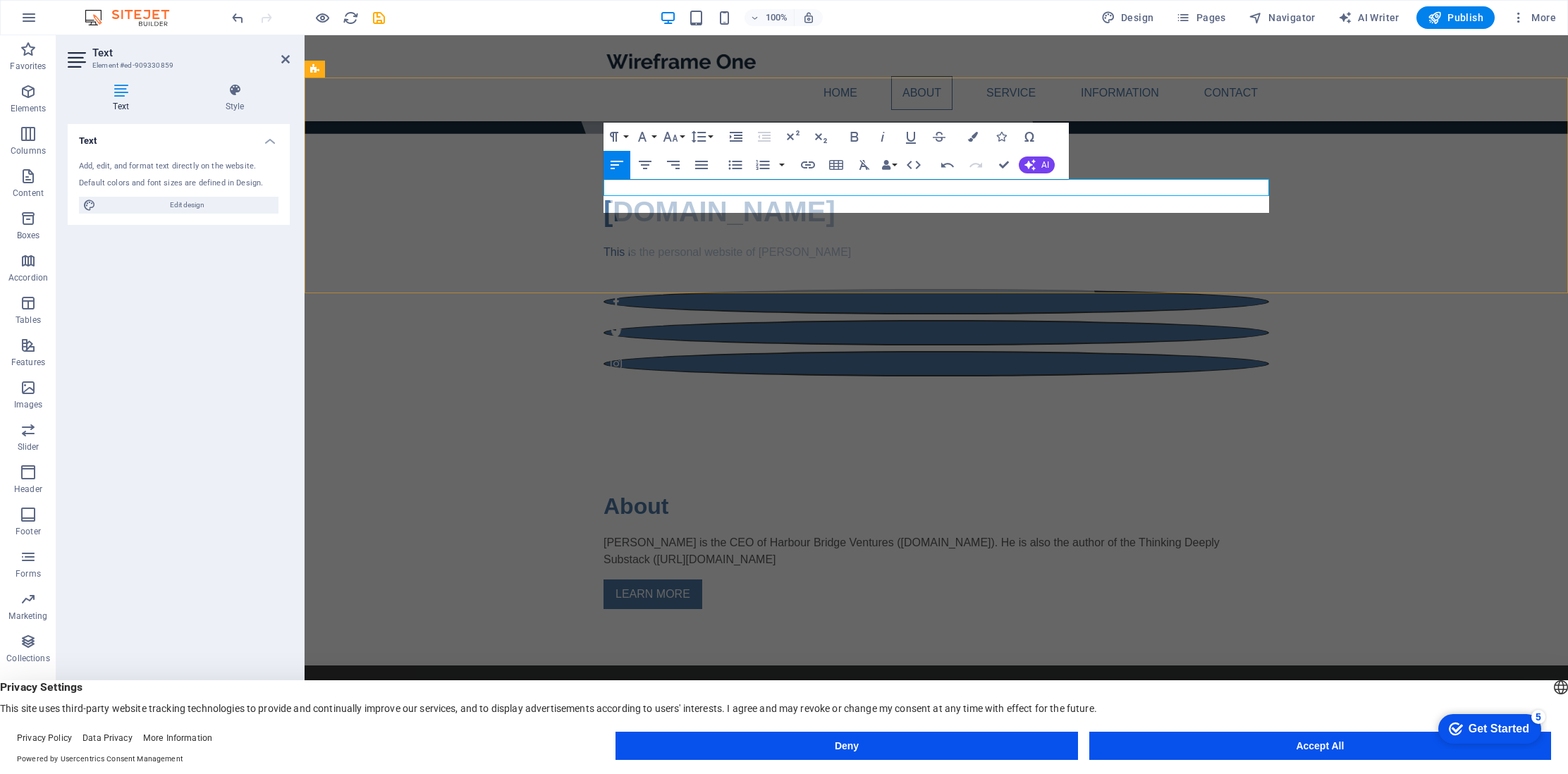
scroll to position [0, 5]
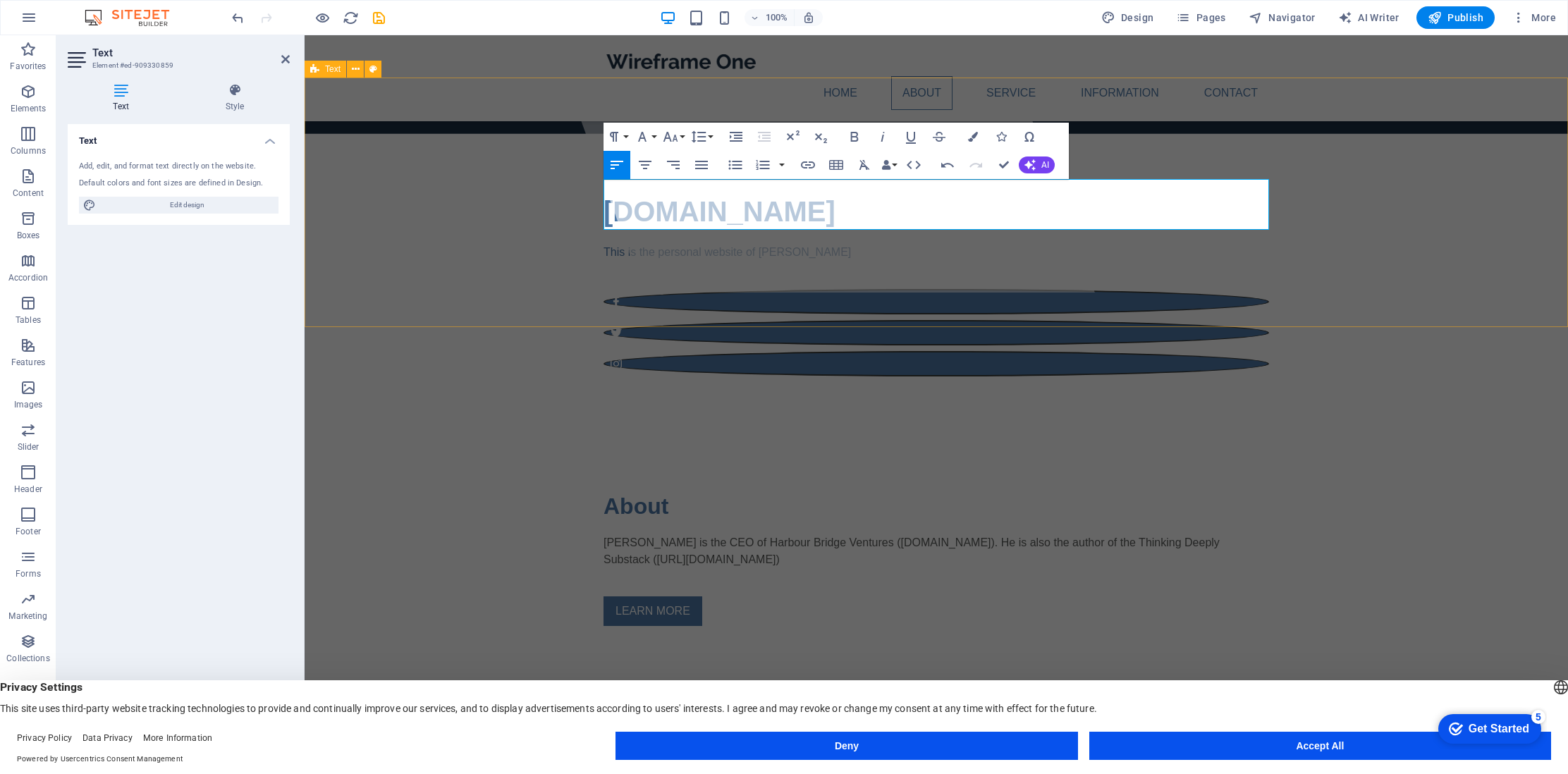
click at [976, 433] on div "About Bruce is the CEO of Harbour Bridge Ventures (www.HBVinc.com). He is also …" at bounding box center [936, 557] width 1263 height 249
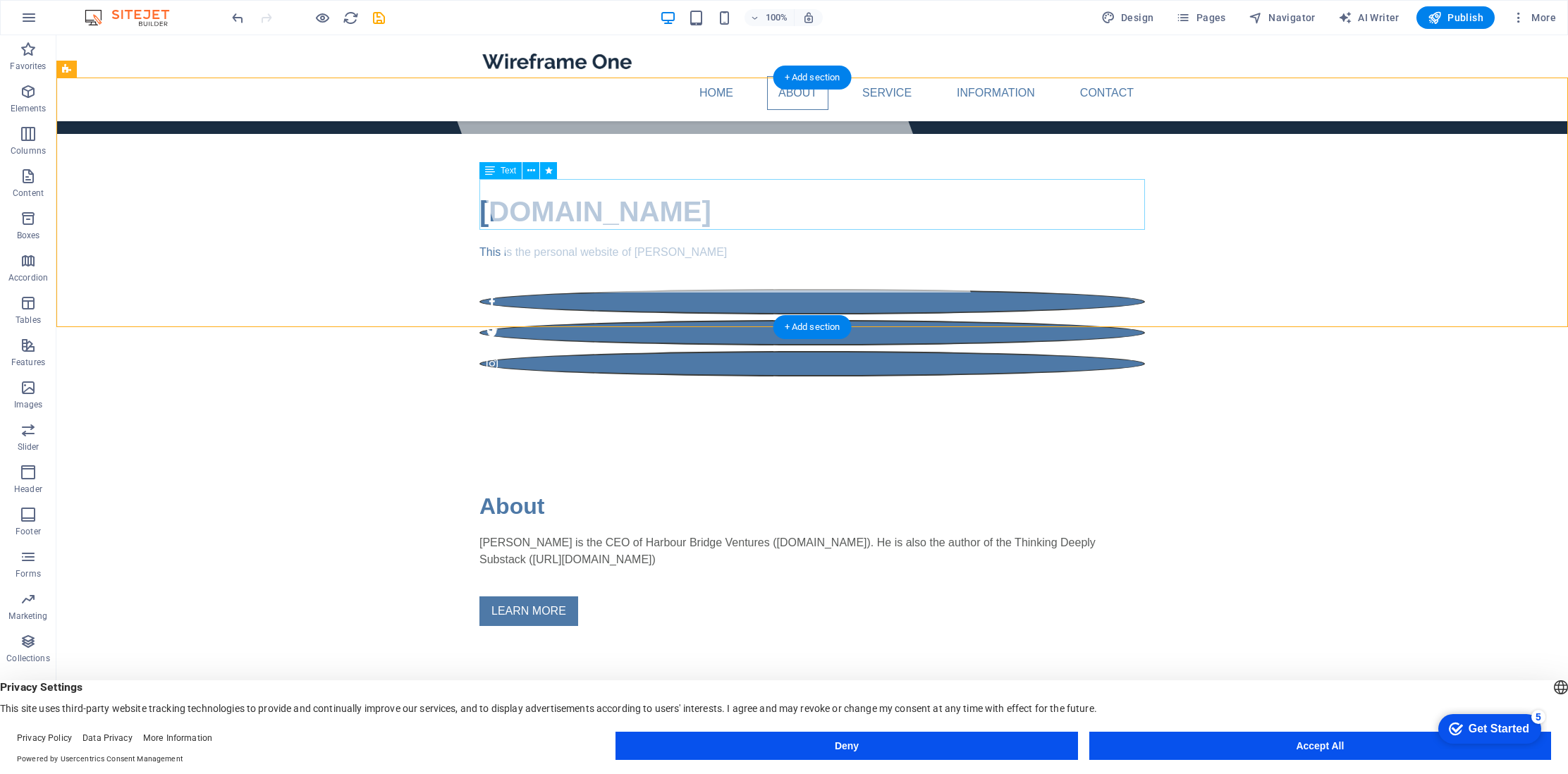
click at [698, 534] on div "Bruce is the CEO of Harbour Bridge Ventures (www.HBVinc.com). He is also the au…" at bounding box center [812, 560] width 666 height 51
click at [692, 534] on div "Bruce is the CEO of Harbour Bridge Ventures (www.HBVinc.com). He is also the au…" at bounding box center [812, 560] width 666 height 51
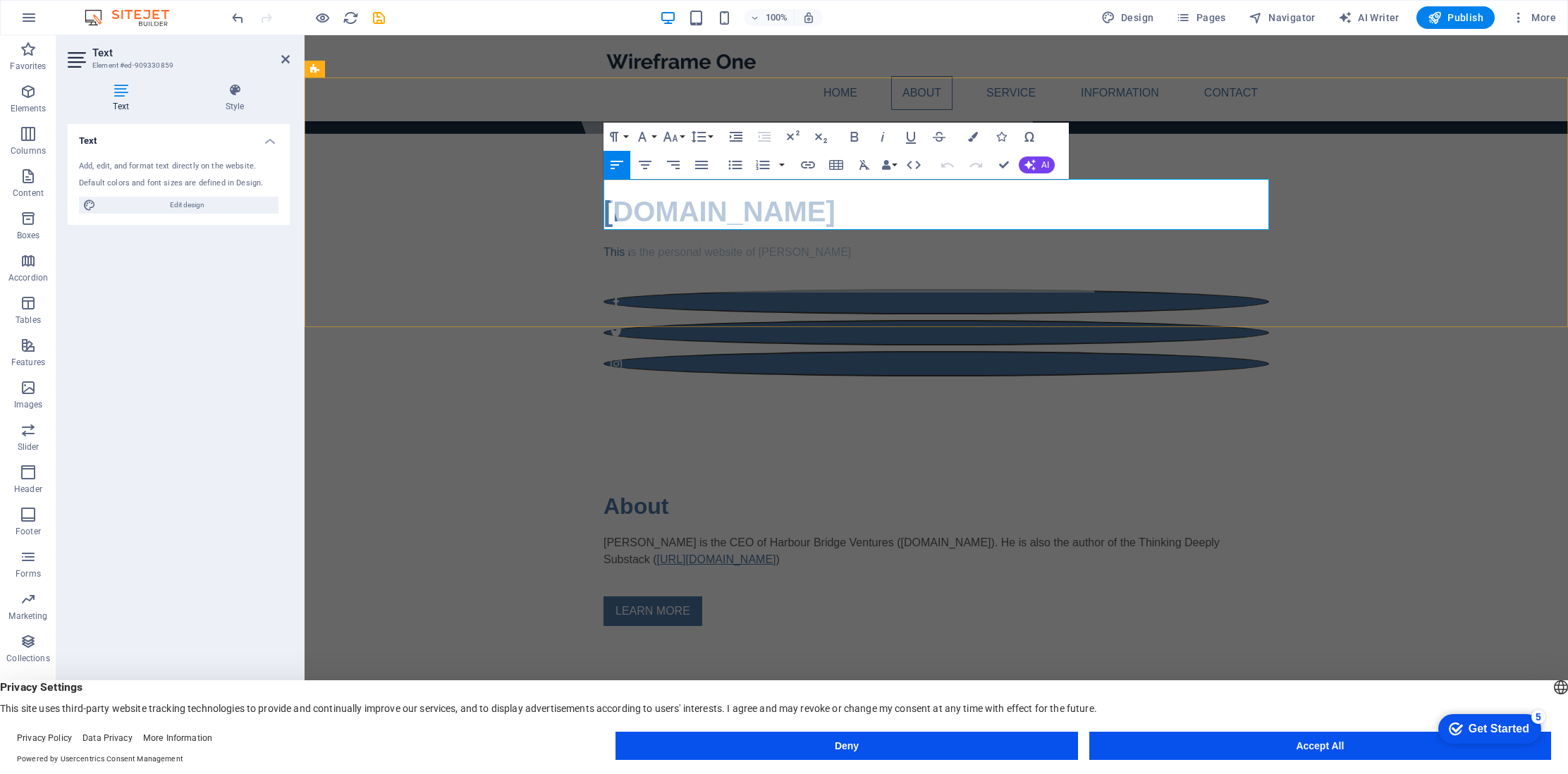
click at [692, 553] on link "https://substack.com/@brucecarpenter1" at bounding box center [716, 559] width 119 height 12
click at [832, 534] on p "Bruce is the CEO of Harbour Bridge Ventures (www.HBVinc.com). He is also the au…" at bounding box center [936, 552] width 666 height 34
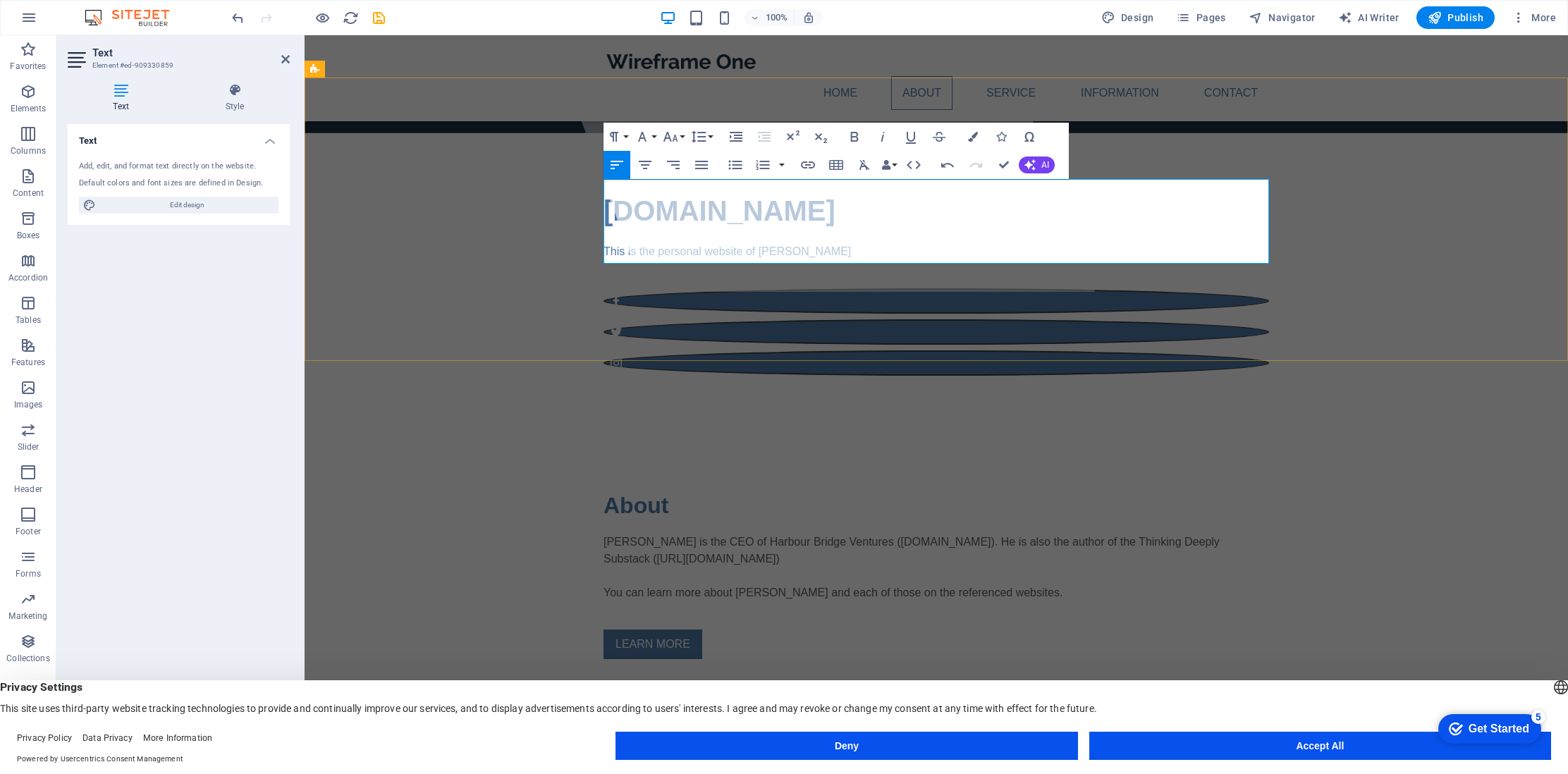
scroll to position [459, 0]
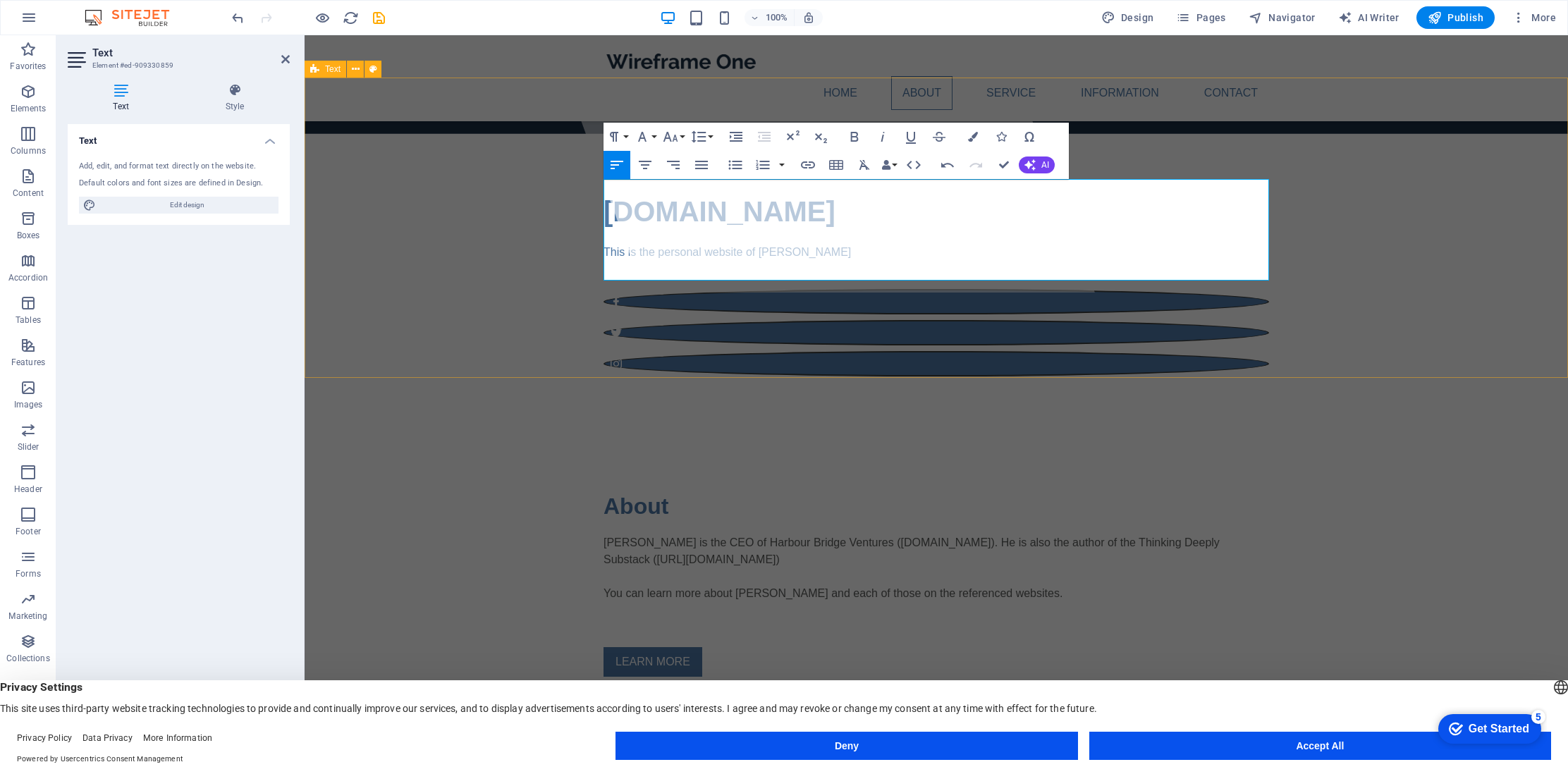
click at [795, 433] on div "About Bruce is the CEO of Harbour Bridge Ventures (www.HBVinc.com). He is also …" at bounding box center [936, 583] width 1263 height 300
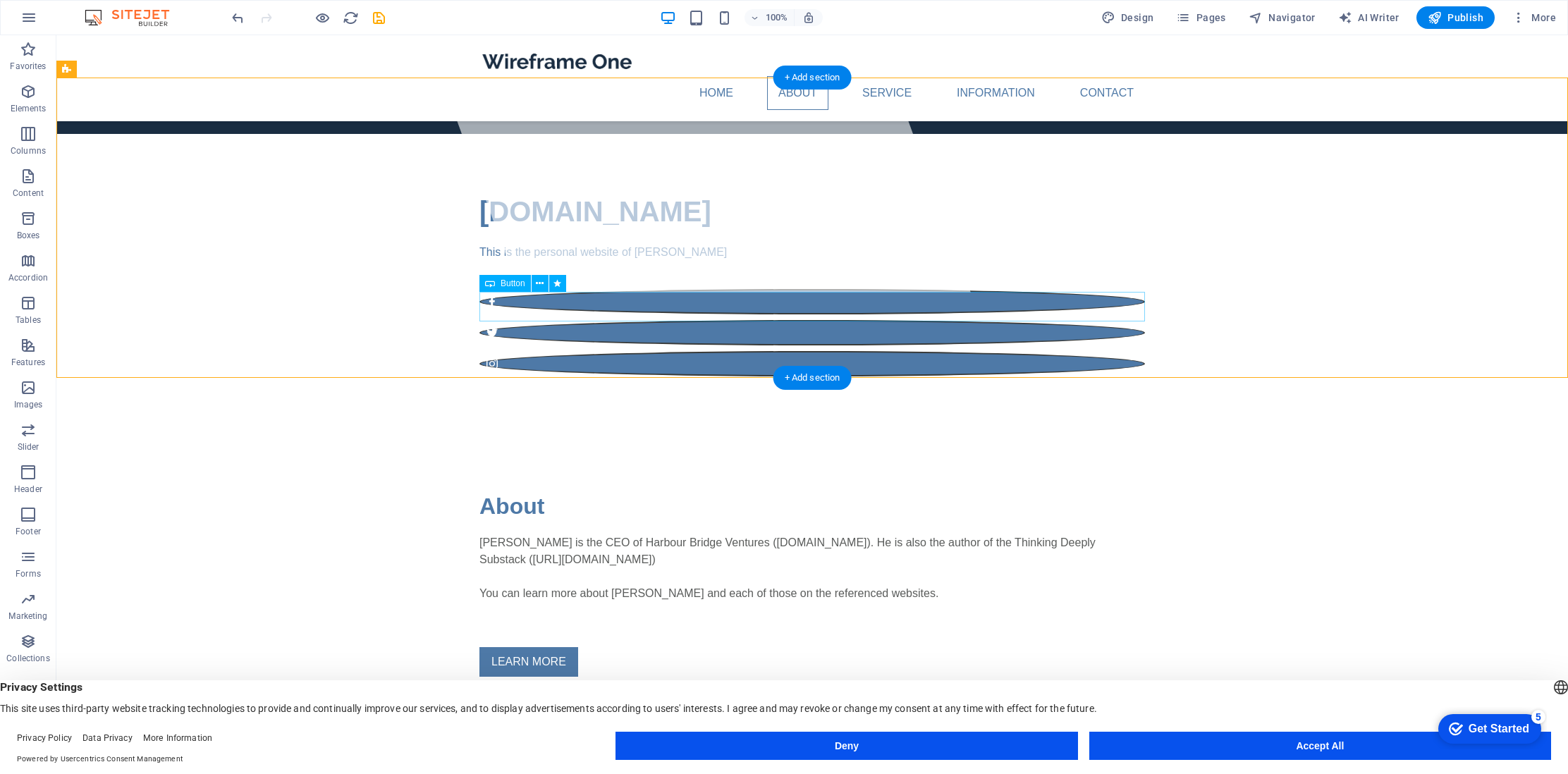
click at [611, 647] on div "LEARN MORE" at bounding box center [812, 662] width 666 height 29
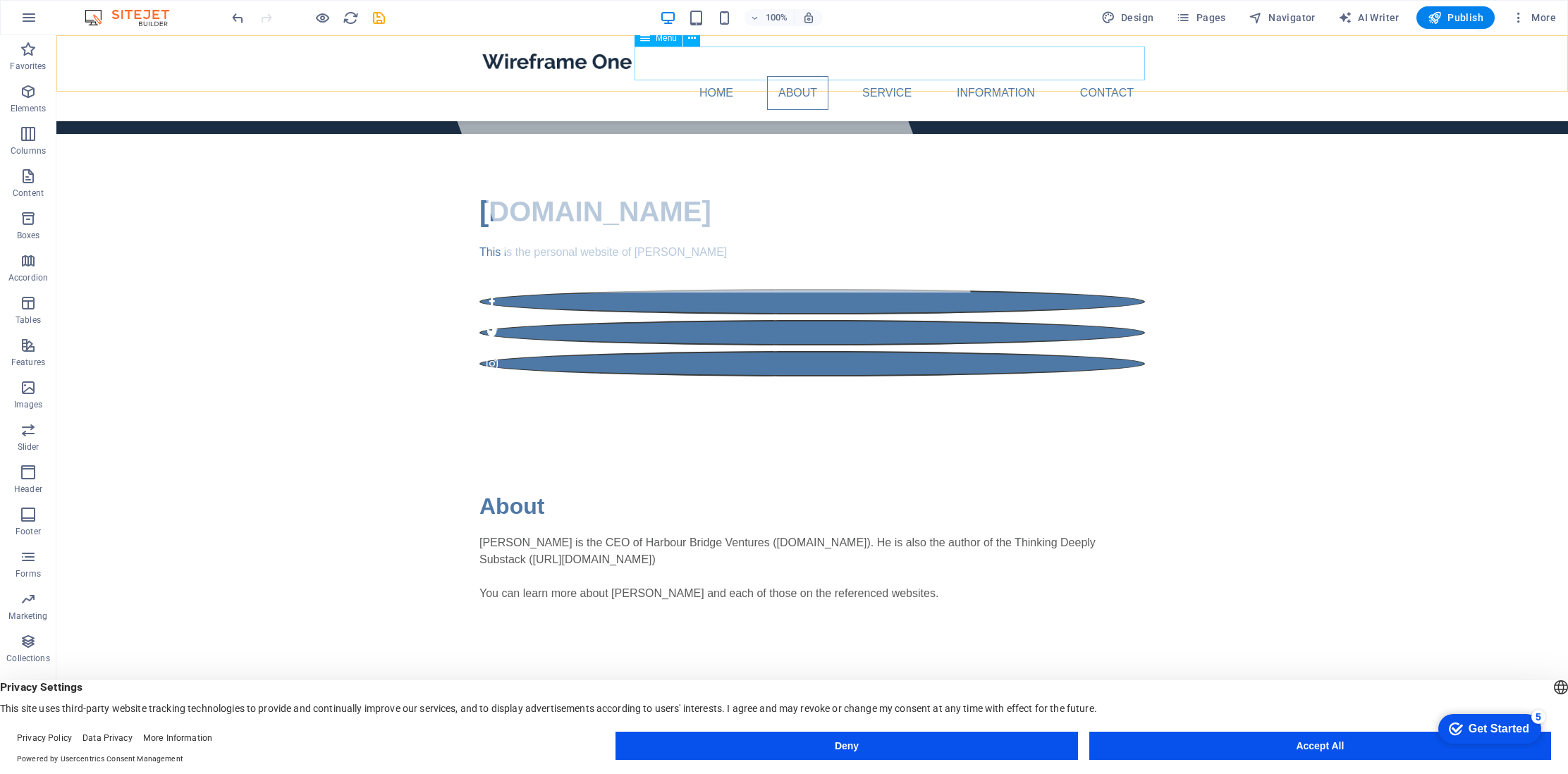
click at [724, 76] on nav "Home About Service Information Contact" at bounding box center [812, 93] width 666 height 34
click at [722, 76] on nav "Home About Service Information Contact" at bounding box center [812, 93] width 666 height 34
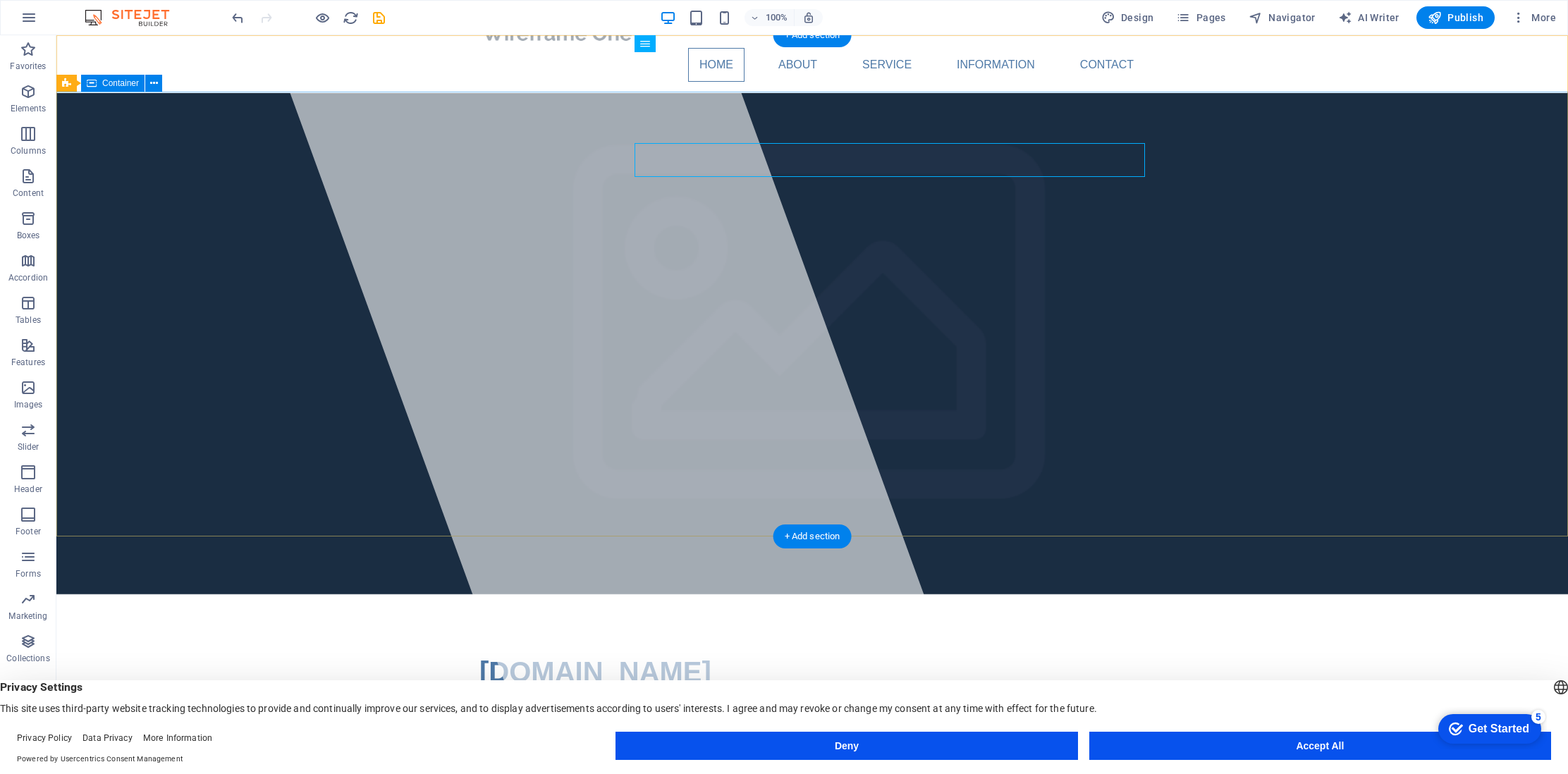
scroll to position [0, 0]
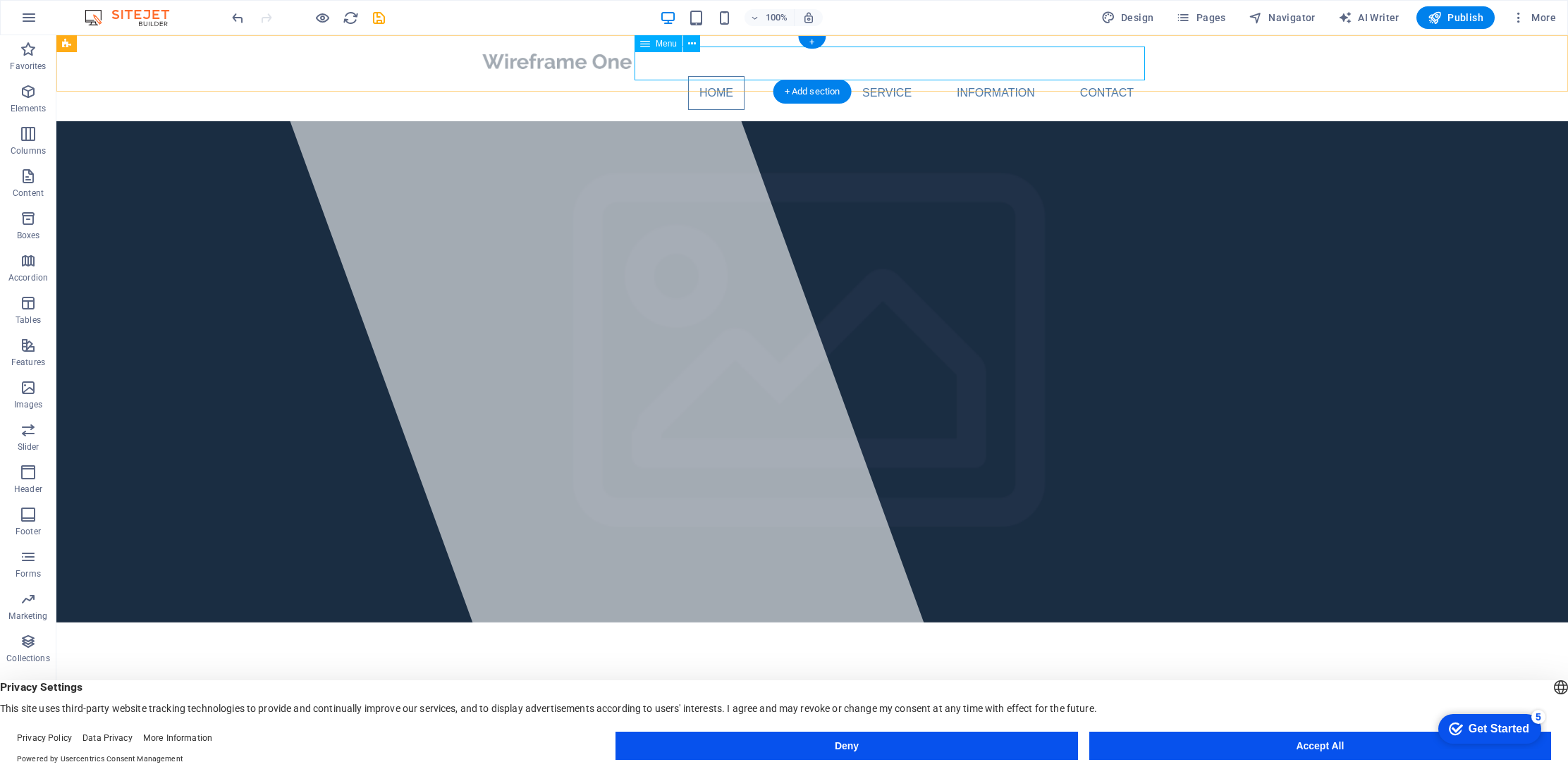
click at [720, 76] on nav "Home About Service Information Contact" at bounding box center [812, 93] width 666 height 34
click at [812, 76] on nav "Home About Service Information Contact" at bounding box center [812, 93] width 666 height 34
click at [1459, 20] on span "Publish" at bounding box center [1456, 17] width 55 height 14
